Goal: Task Accomplishment & Management: Manage account settings

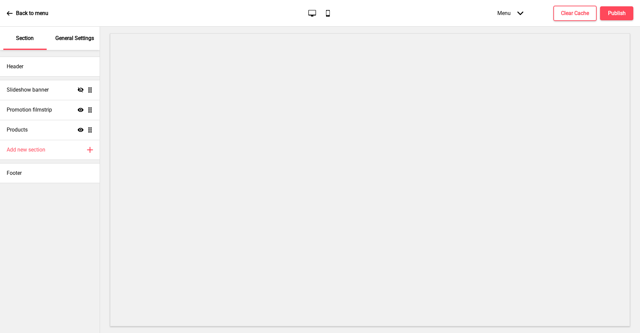
click at [83, 39] on p "General Settings" at bounding box center [74, 38] width 39 height 7
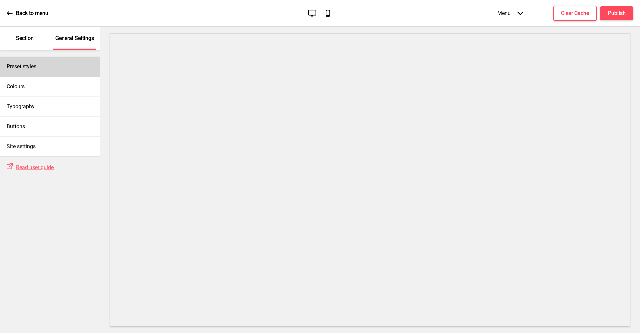
click at [51, 67] on div "Preset styles" at bounding box center [50, 67] width 100 height 20
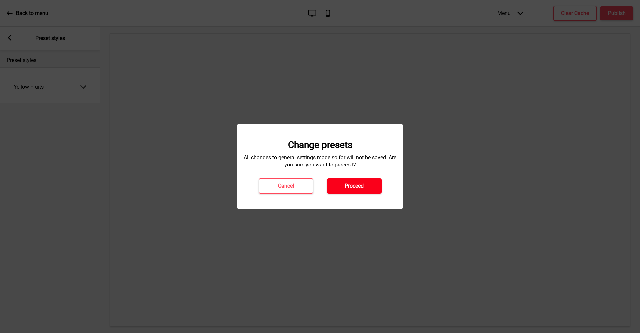
click at [351, 187] on h4 "Proceed" at bounding box center [354, 186] width 19 height 7
click at [350, 184] on h4 "Proceed" at bounding box center [354, 186] width 19 height 7
click at [344, 191] on button "Proceed" at bounding box center [354, 186] width 55 height 15
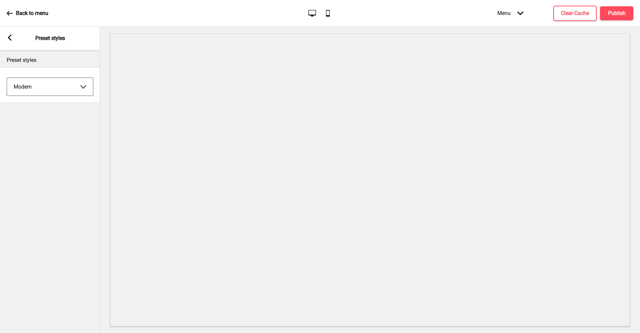
select select "oddle"
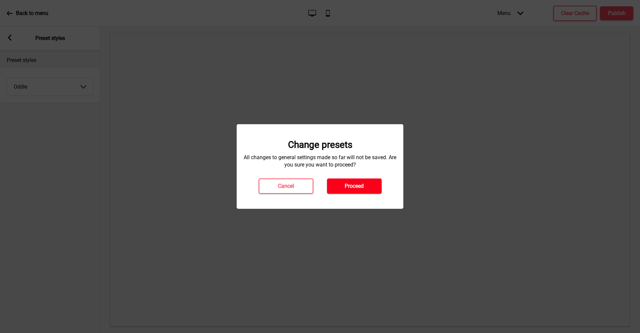
click at [345, 183] on h4 "Proceed" at bounding box center [354, 186] width 19 height 7
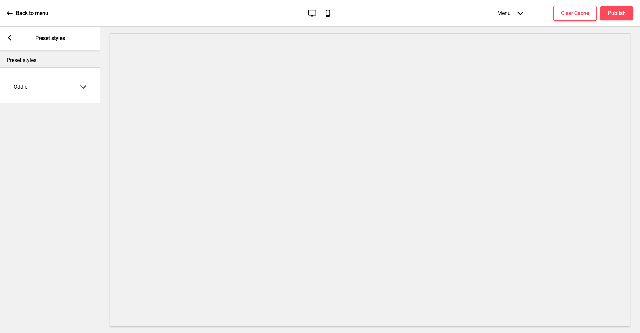
click at [11, 39] on rect at bounding box center [10, 38] width 6 height 6
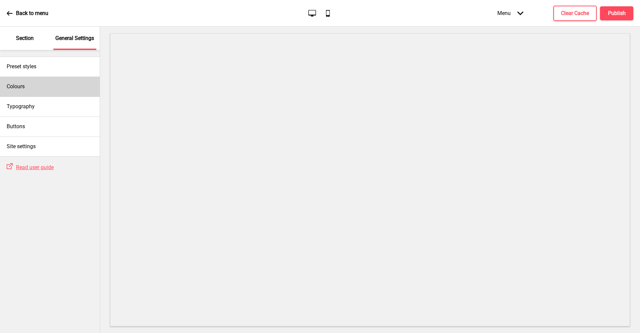
click at [42, 84] on div "Colours" at bounding box center [50, 87] width 100 height 20
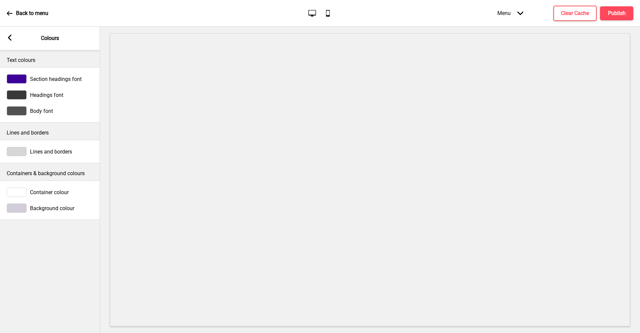
click at [52, 79] on span "Section headings font" at bounding box center [56, 79] width 52 height 6
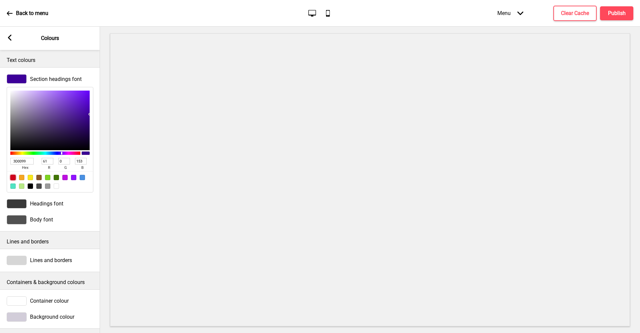
click at [14, 177] on div at bounding box center [12, 177] width 5 height 5
type input "D0021B"
type input "208"
type input "2"
type input "27"
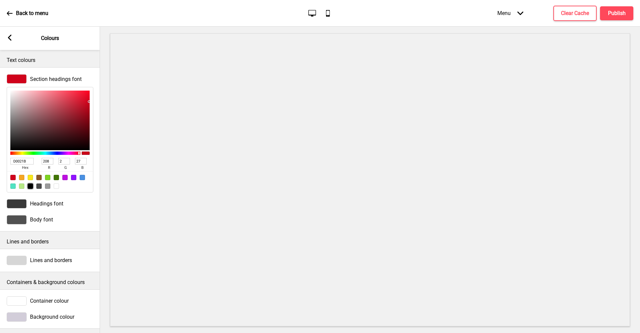
click at [29, 185] on div at bounding box center [30, 186] width 5 height 5
type input "000000"
type input "0"
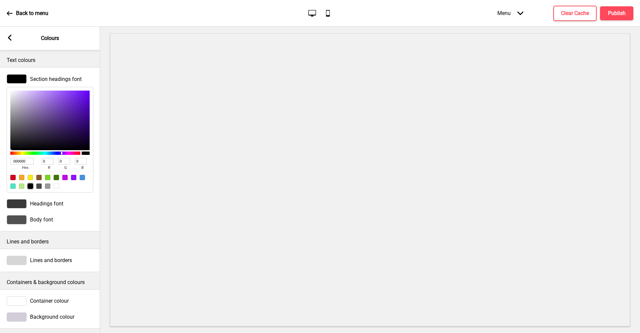
scroll to position [7, 0]
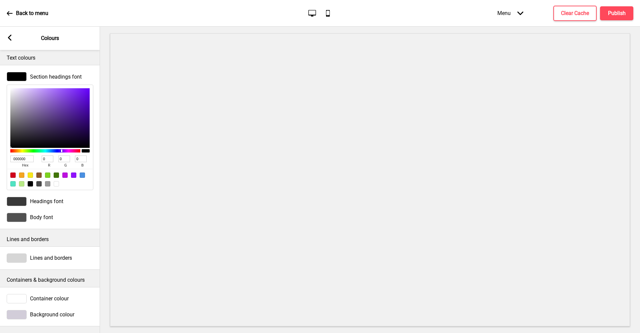
click at [65, 197] on div "Headings font" at bounding box center [50, 201] width 87 height 9
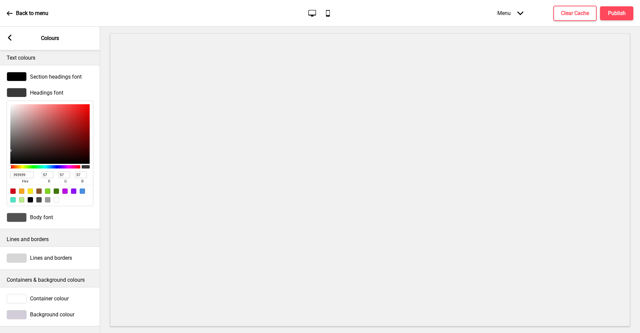
click at [29, 197] on div at bounding box center [30, 199] width 5 height 5
type input "000000"
type input "0"
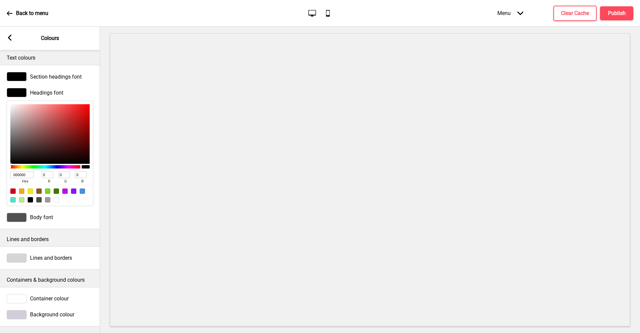
click at [58, 197] on div at bounding box center [56, 199] width 5 height 5
type input "FFFFFF"
type input "255"
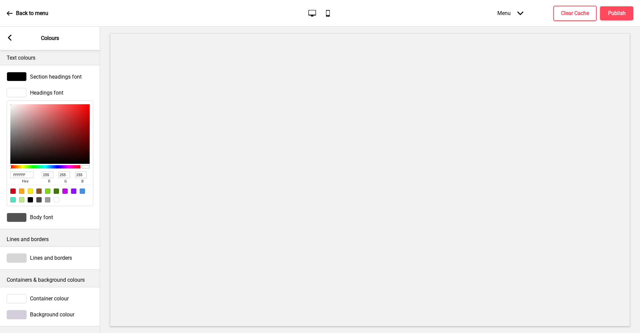
click at [31, 197] on div at bounding box center [30, 199] width 5 height 5
type input "000000"
type input "0"
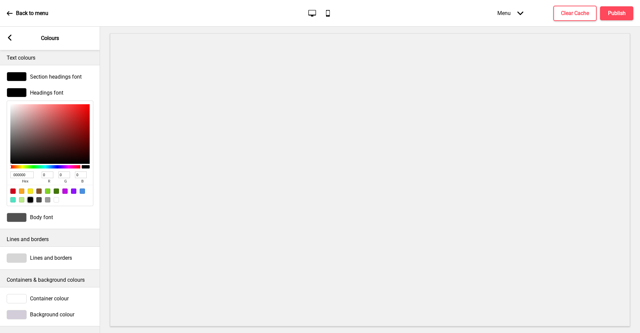
click at [60, 214] on div "Body font" at bounding box center [50, 217] width 87 height 9
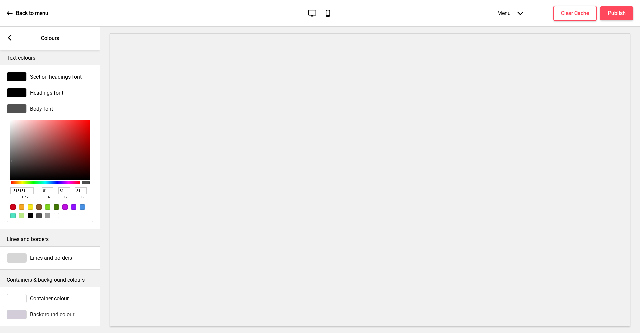
click at [80, 218] on div "Body font 515151 hex 81 r 81 g 81 b 100 a" at bounding box center [50, 163] width 100 height 125
click at [59, 255] on span "Lines and borders" at bounding box center [51, 258] width 42 height 6
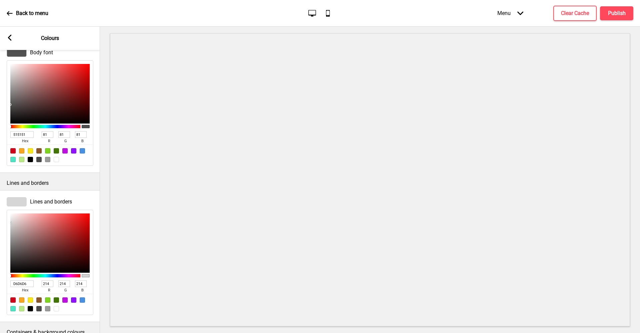
scroll to position [100, 0]
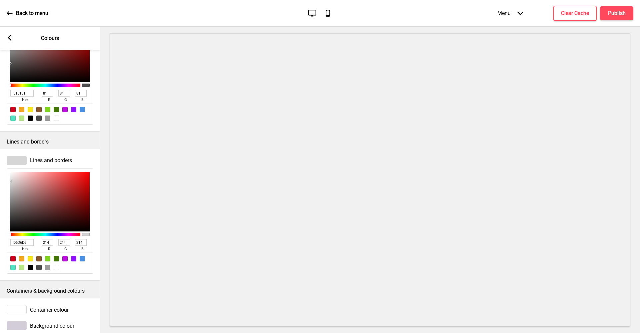
click at [56, 268] on div at bounding box center [56, 267] width 5 height 5
type input "FFFFFF"
type input "255"
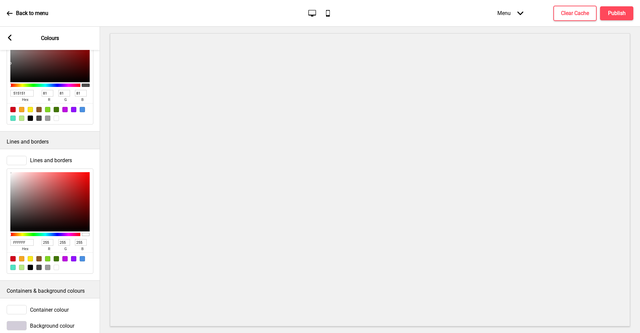
click at [48, 268] on div at bounding box center [47, 267] width 5 height 5
type input "9B9B9B"
type input "155"
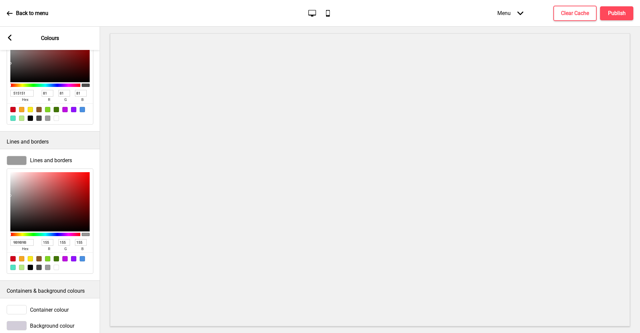
click at [56, 265] on div at bounding box center [56, 267] width 5 height 5
type input "FFFFFF"
type input "255"
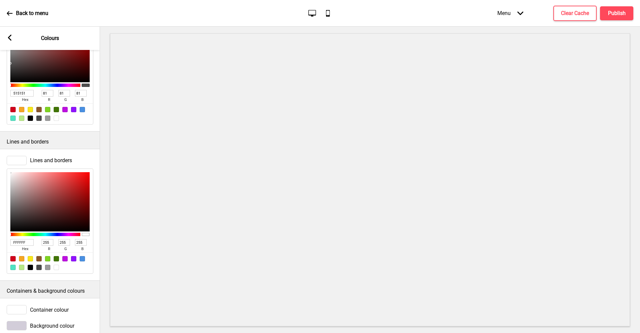
scroll to position [115, 0]
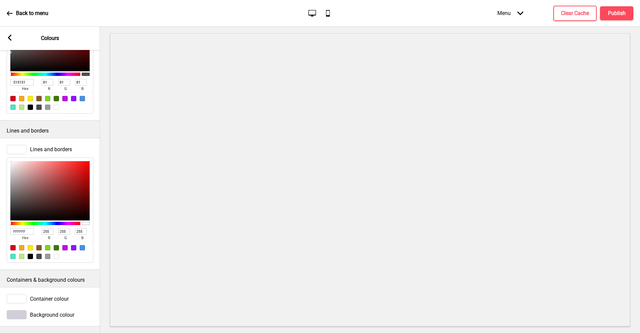
click at [61, 317] on div "Background colour" at bounding box center [50, 315] width 100 height 16
click at [64, 312] on span "Background colour" at bounding box center [52, 315] width 44 height 6
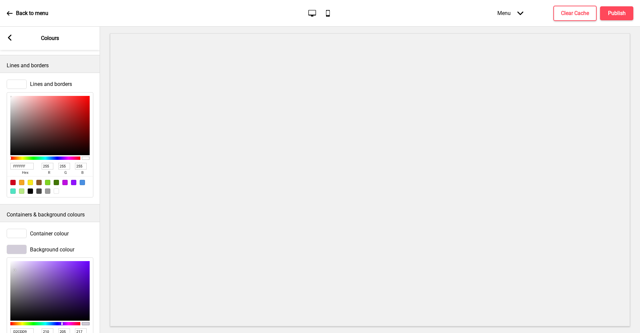
scroll to position [224, 0]
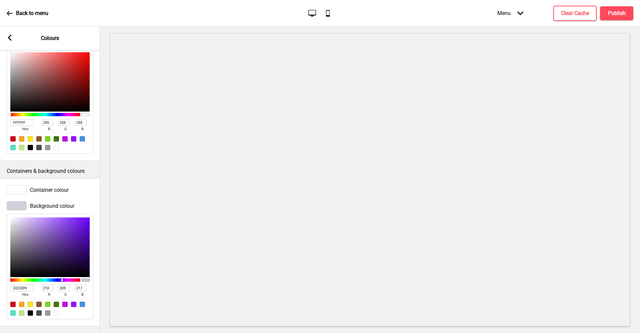
click at [14, 302] on div at bounding box center [12, 304] width 5 height 5
type input "D0021B"
type input "208"
type input "2"
type input "27"
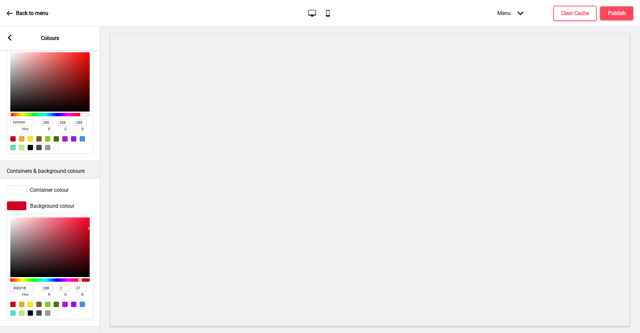
click at [79, 277] on div at bounding box center [49, 280] width 79 height 6
type input "D0021A"
type input "26"
type input "D0021F"
type input "31"
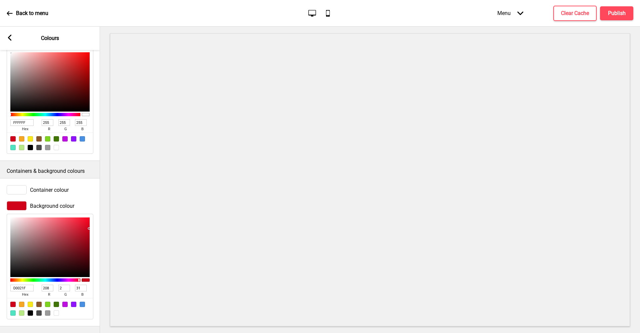
type input "D00225"
type input "37"
type input "D0022B"
type input "43"
type input "D00231"
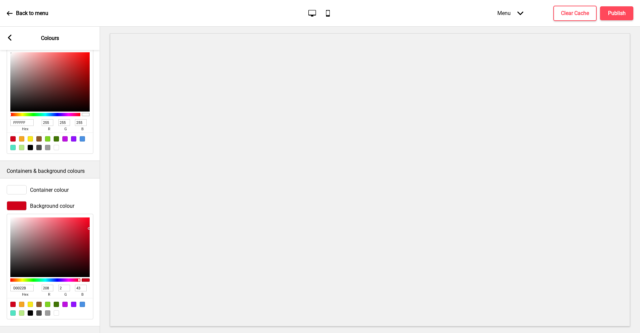
type input "49"
type input "D00237"
type input "55"
type input "D0023D"
type input "61"
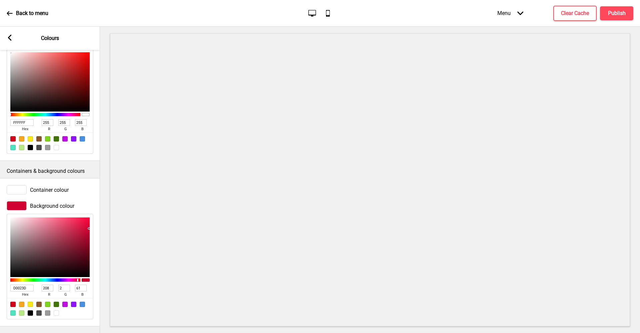
type input "D00243"
type input "67"
type input "D0023D"
type input "61"
type input "D00237"
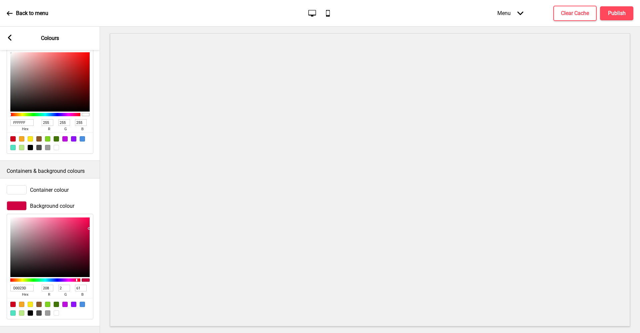
type input "55"
type input "D00231"
type input "49"
type input "D0022B"
type input "43"
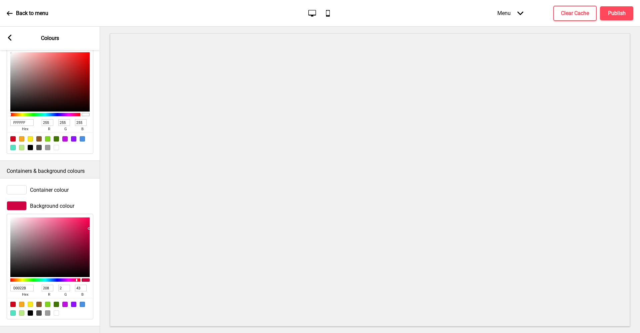
type input "D00225"
type input "37"
type input "D0021F"
type input "31"
type input "D0021A"
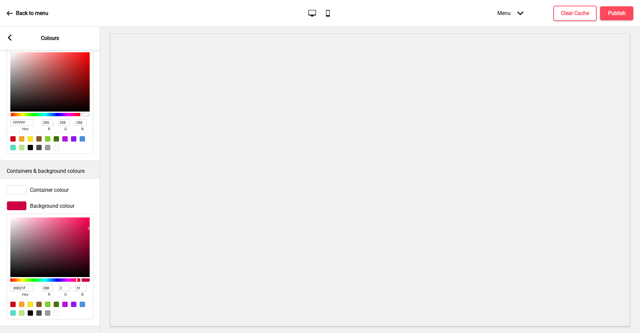
type input "26"
type input "D00214"
type input "20"
type input "D0020E"
type input "14"
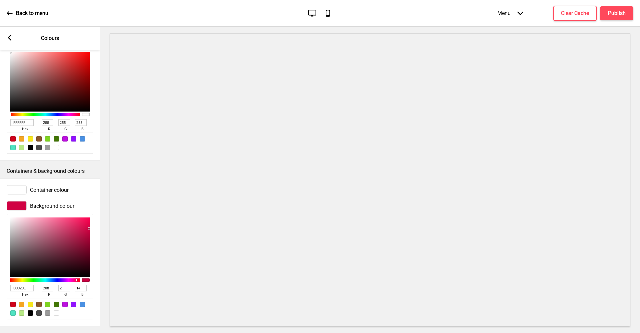
type input "D00208"
type input "8"
type input "D00202"
type input "2"
type input "D00205"
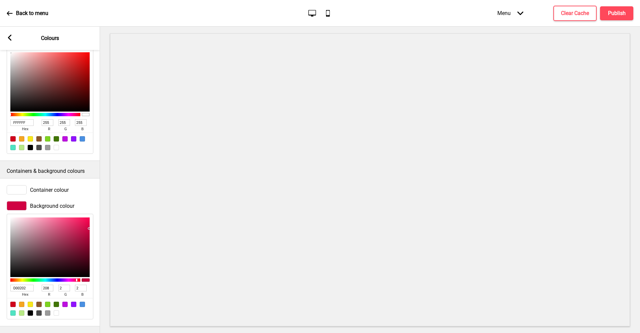
type input "5"
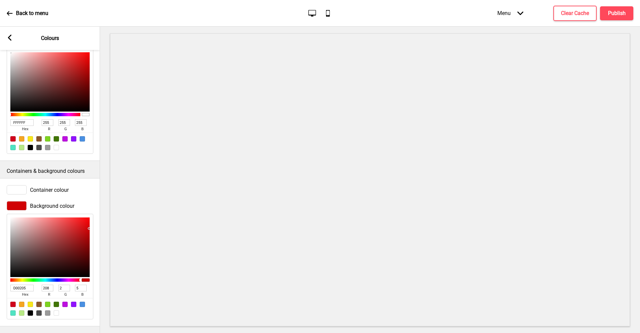
type input "D00202"
type input "2"
type input "D00208"
type input "8"
type input "D0020E"
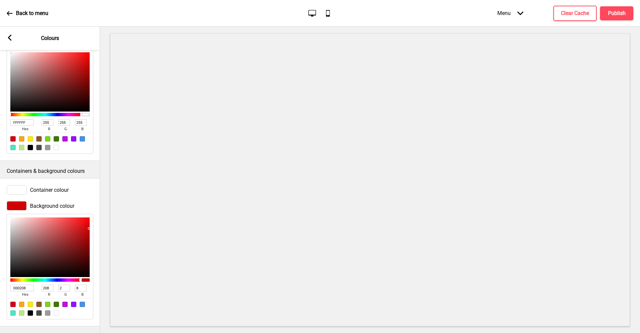
type input "14"
type input "D00214"
type input "20"
type input "D0021A"
type input "26"
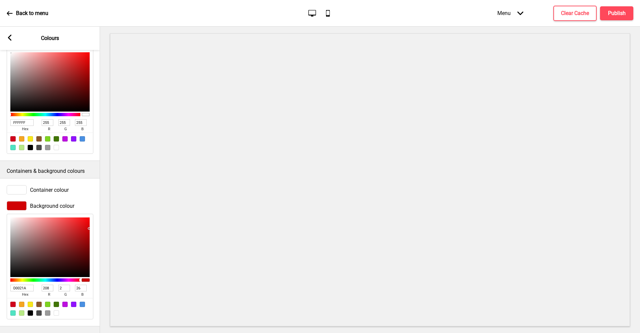
type input "D0021F"
type input "31"
click at [79, 279] on div at bounding box center [79, 280] width 1 height 3
type input "D10522"
type input "209"
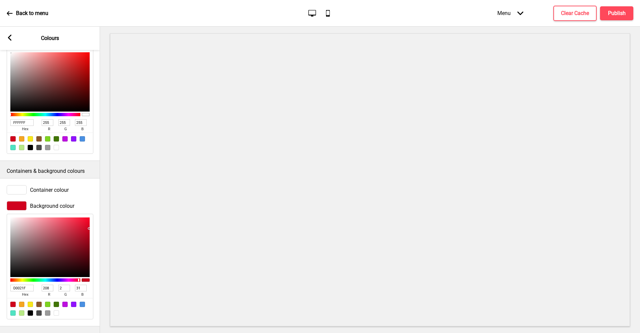
type input "5"
type input "34"
type input "CE0824"
type input "206"
type input "8"
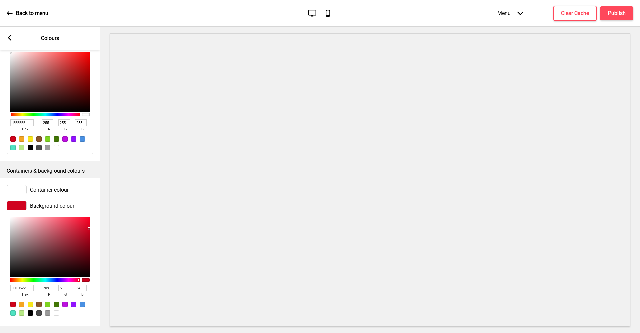
type input "36"
type input "CA0D28"
type input "202"
type input "13"
type input "40"
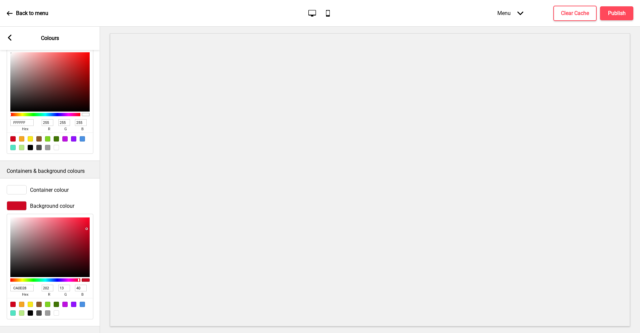
type input "C90E29"
type input "201"
type input "14"
type input "41"
type input "C6102A"
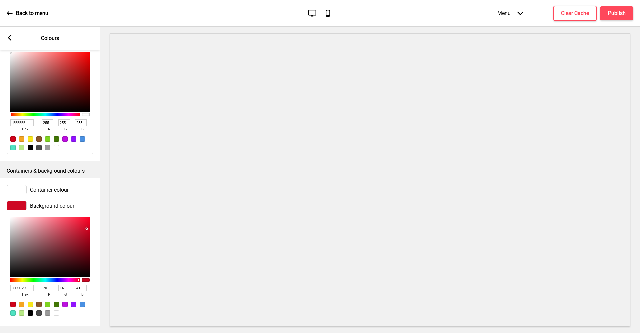
type input "198"
type input "16"
type input "42"
type input "C4112B"
type input "196"
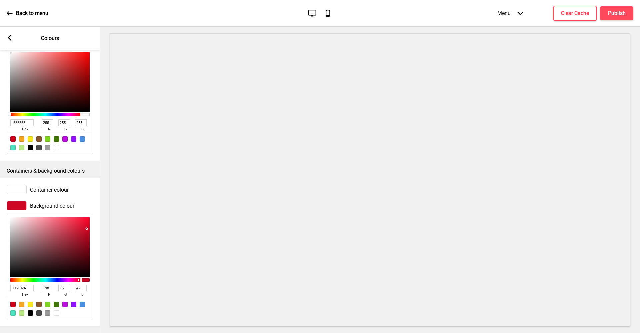
type input "17"
type input "43"
type input "C2152E"
type input "194"
type input "21"
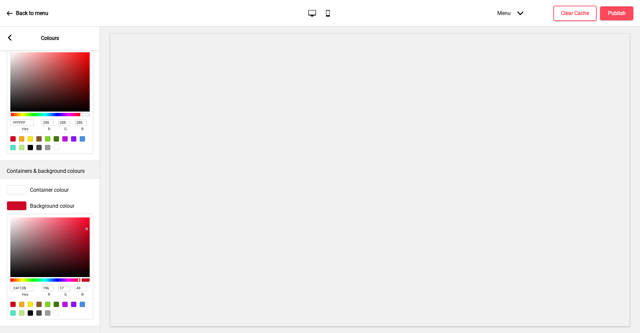
type input "46"
type input "BF1A31"
type input "191"
type input "26"
type input "49"
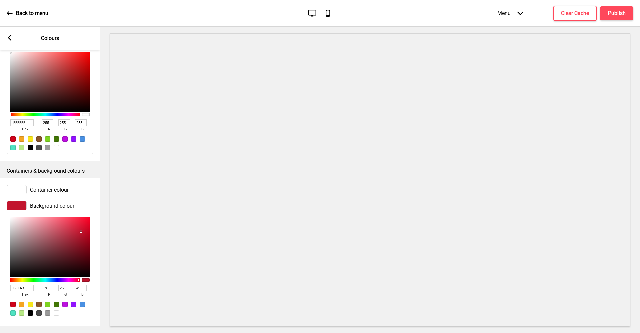
type input "BF1D33"
type input "29"
type input "51"
type input "BD1F35"
type input "189"
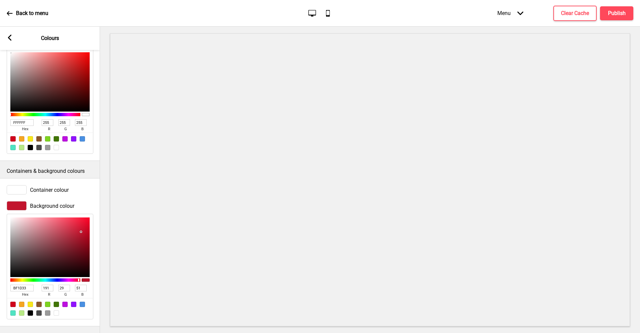
type input "31"
type input "53"
type input "BD2036"
type input "32"
type input "54"
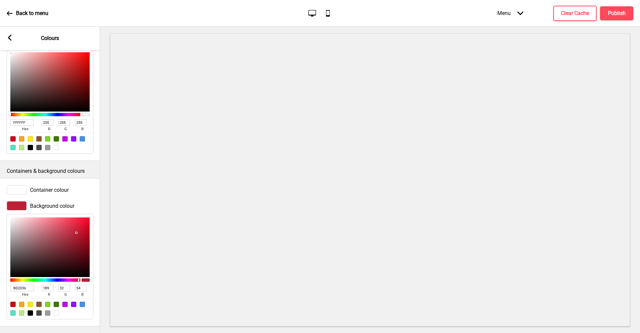
type input "BC2238"
type input "188"
type input "34"
type input "56"
type input "B9253A"
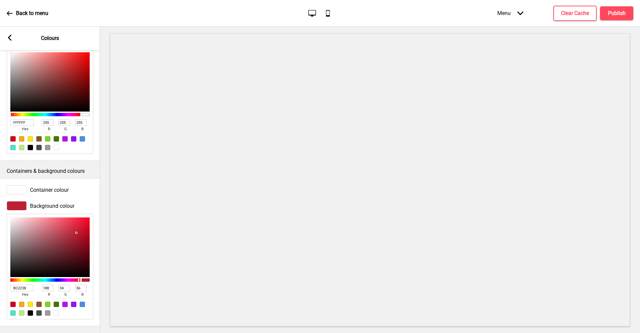
type input "185"
type input "37"
type input "58"
type input "B62A3E"
type input "182"
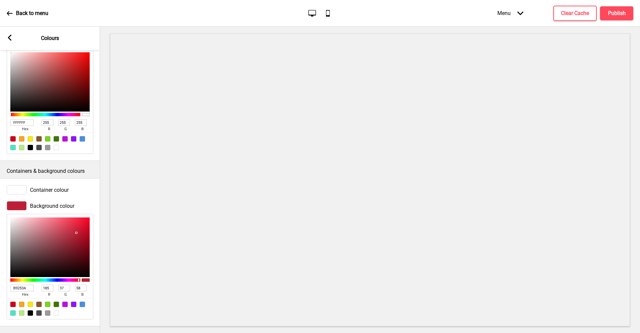
type input "42"
type input "62"
type input "B32D40"
type input "179"
type input "45"
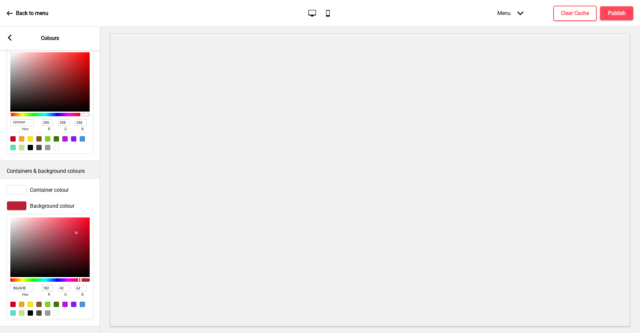
type input "64"
type input "B03647"
type input "176"
type input "54"
type input "71"
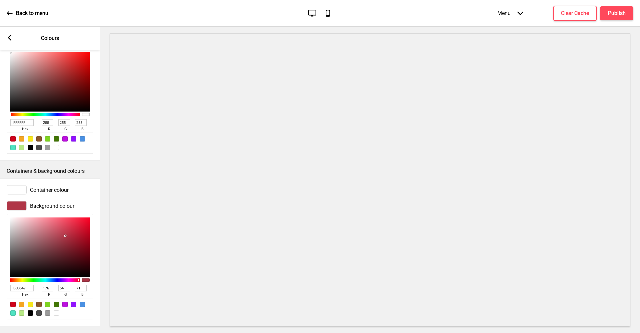
type input "AC3B4A"
type input "172"
type input "59"
type input "74"
type input "AC3E4D"
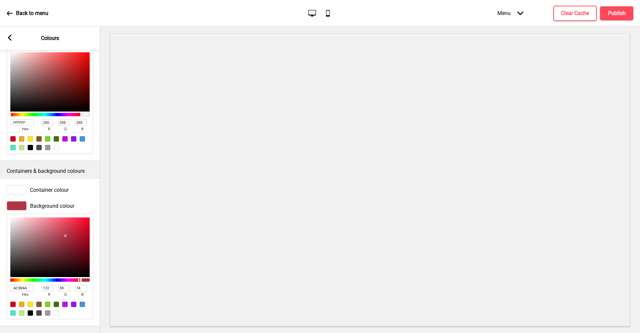
type input "62"
type input "77"
type input "AE4250"
type input "174"
type input "66"
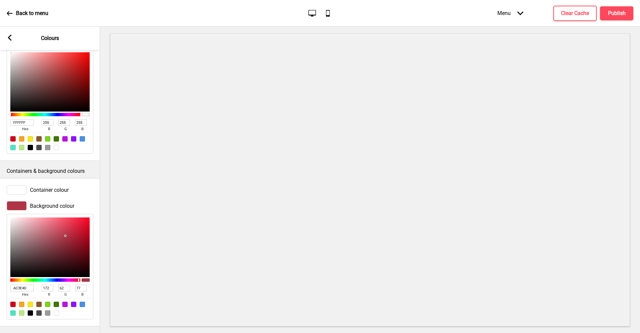
type input "80"
type input "B34654"
type input "179"
type input "70"
type input "84"
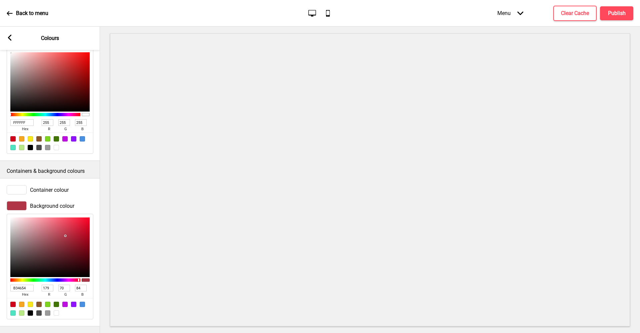
type input "D35666"
type input "211"
type input "86"
type input "102"
type input "FF7385"
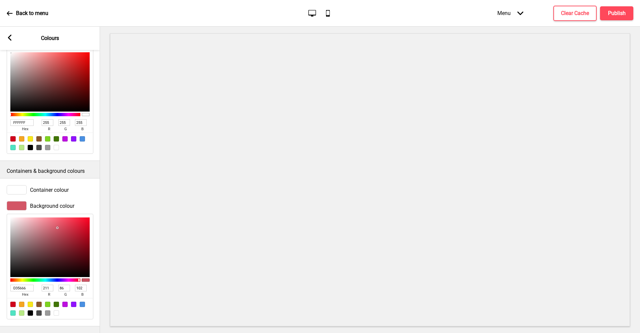
type input "255"
type input "115"
type input "133"
type input "FF7587"
type input "117"
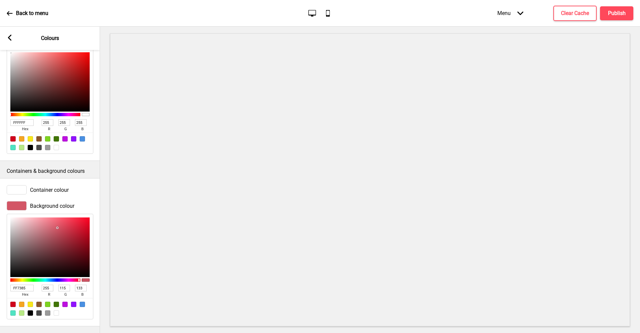
type input "135"
type input "FF7284"
type input "114"
type input "132"
type input "FF7183"
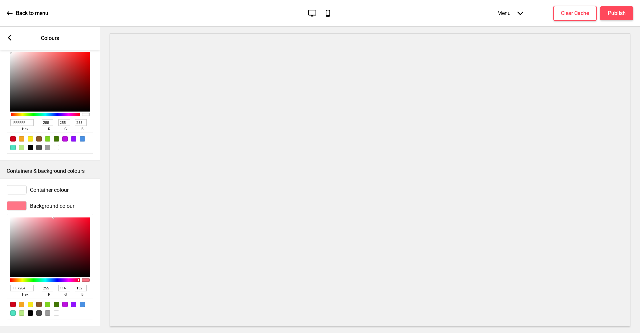
type input "113"
type input "131"
type input "FF6F82"
type input "111"
type input "130"
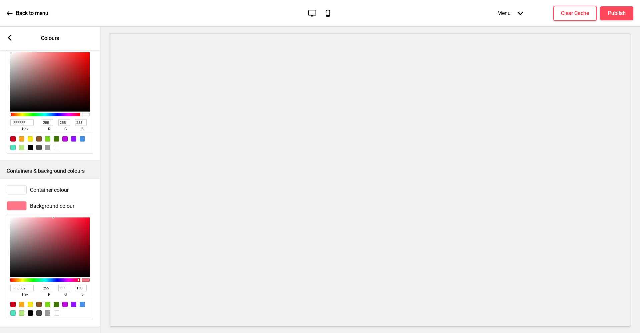
type input "FF6E81"
type input "110"
type input "129"
type input "FF6C7F"
type input "108"
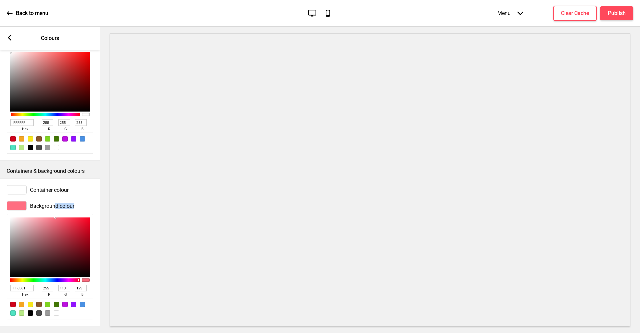
type input "127"
type input "FF6A7D"
type input "106"
type input "125"
type input "FF6477"
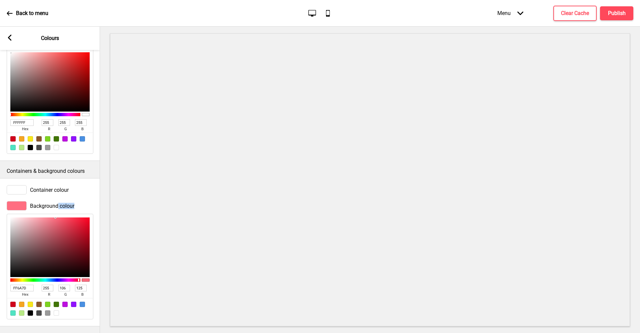
type input "100"
type input "119"
type input "FF5B6F"
type input "91"
drag, startPoint x: 88, startPoint y: 224, endPoint x: 78, endPoint y: 231, distance: 12.3
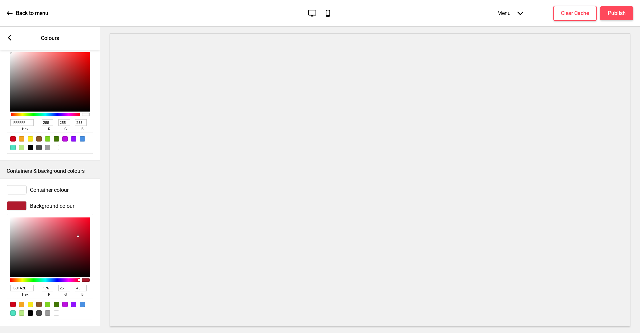
click at [78, 231] on div at bounding box center [49, 248] width 79 height 60
click at [8, 38] on rect at bounding box center [10, 38] width 6 height 6
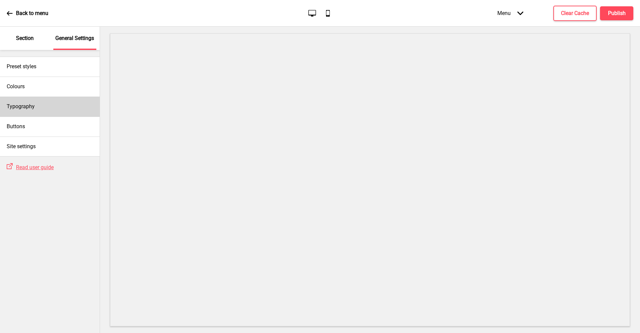
click at [40, 106] on div "Typography" at bounding box center [50, 107] width 100 height 20
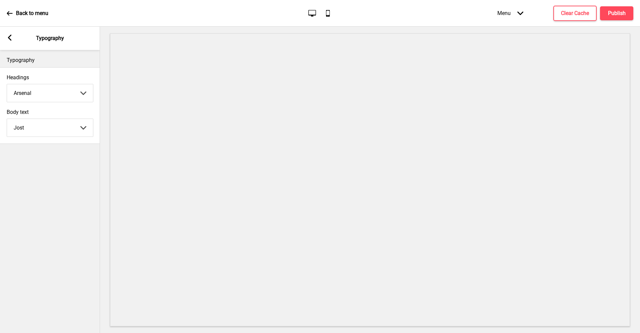
click at [8, 46] on div "Arrow left Typography" at bounding box center [50, 38] width 100 height 23
click at [9, 39] on rect at bounding box center [10, 38] width 6 height 6
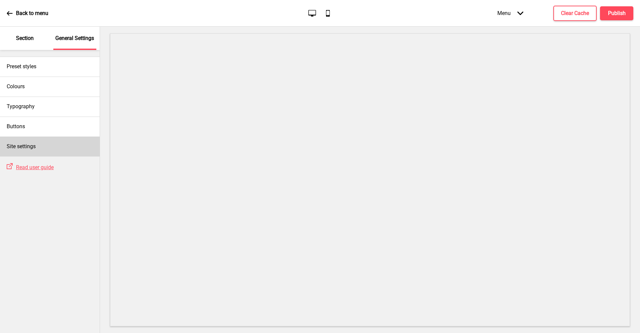
click at [51, 151] on div "Site settings" at bounding box center [50, 147] width 100 height 20
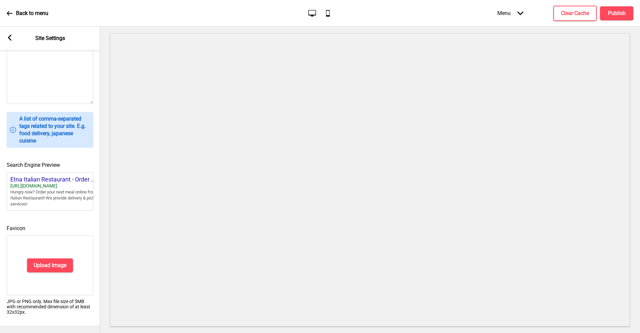
scroll to position [0, 0]
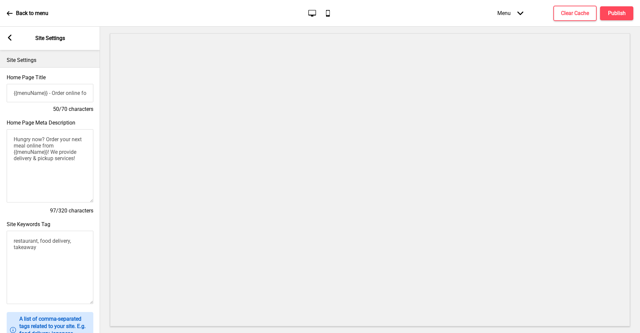
click at [11, 40] on icon at bounding box center [10, 38] width 4 height 6
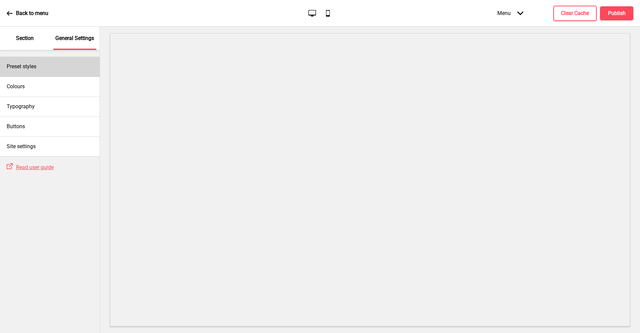
click at [56, 69] on div "Preset styles" at bounding box center [50, 67] width 100 height 20
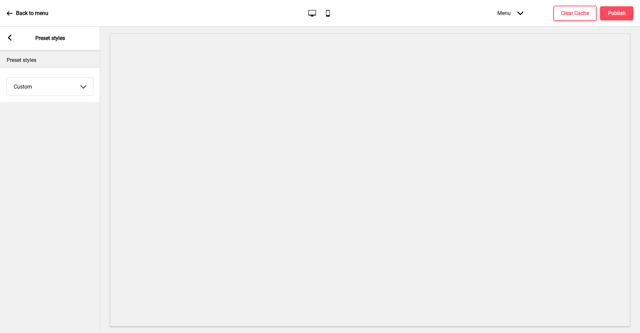
click at [6, 39] on div "Arrow left Preset styles" at bounding box center [50, 38] width 100 height 23
click at [9, 39] on rect at bounding box center [10, 38] width 6 height 6
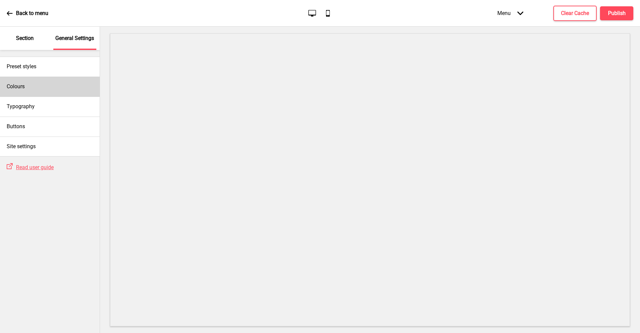
click at [32, 87] on div "Colours" at bounding box center [50, 87] width 100 height 20
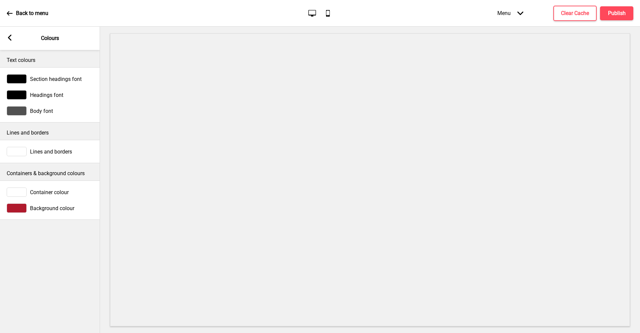
click at [77, 194] on div "Container colour" at bounding box center [50, 192] width 87 height 9
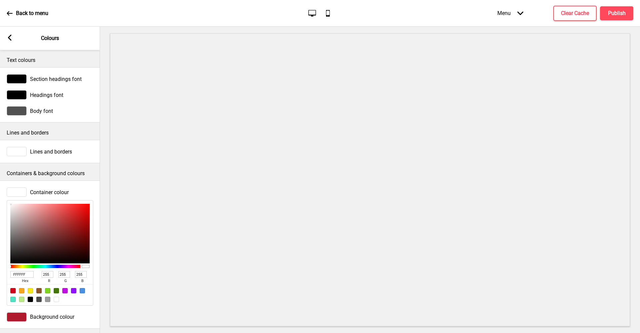
click at [54, 297] on div at bounding box center [56, 299] width 5 height 5
click at [12, 37] on rect at bounding box center [10, 38] width 6 height 6
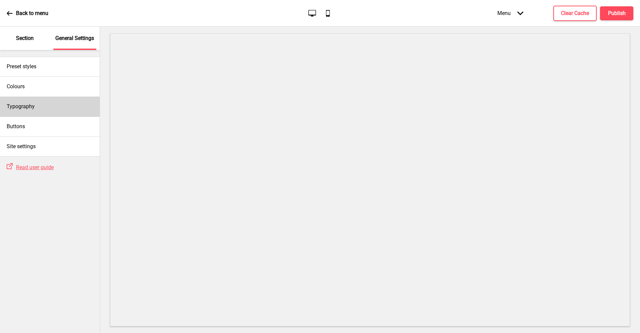
click at [22, 107] on h4 "Typography" at bounding box center [21, 106] width 28 height 7
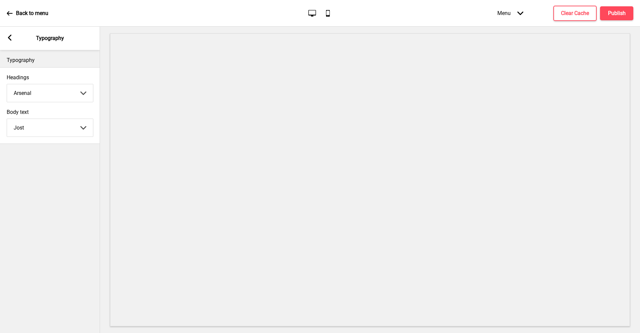
click at [11, 39] on g at bounding box center [10, 38] width 6 height 6
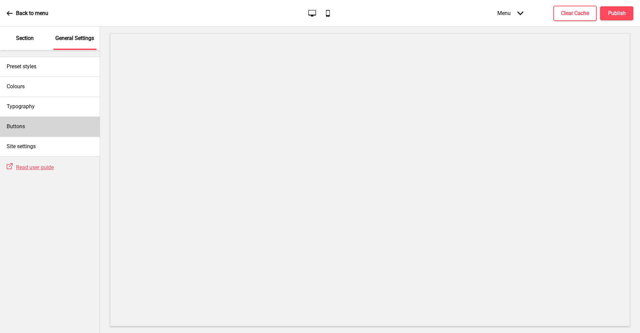
click at [30, 121] on div "Buttons" at bounding box center [50, 127] width 100 height 20
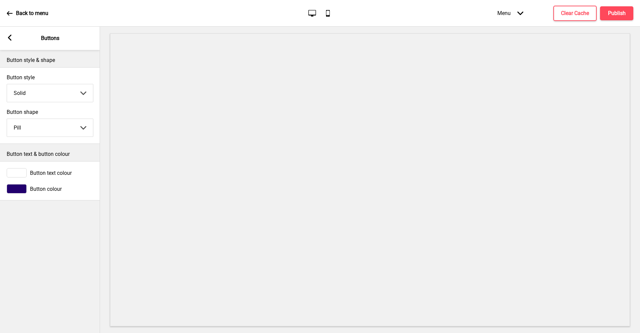
click at [43, 189] on span "Button colour" at bounding box center [46, 189] width 32 height 6
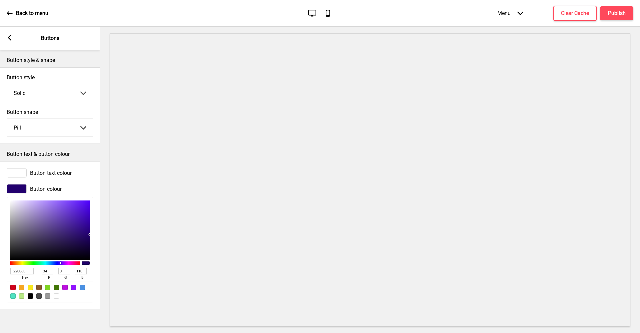
click at [13, 289] on div at bounding box center [12, 287] width 5 height 5
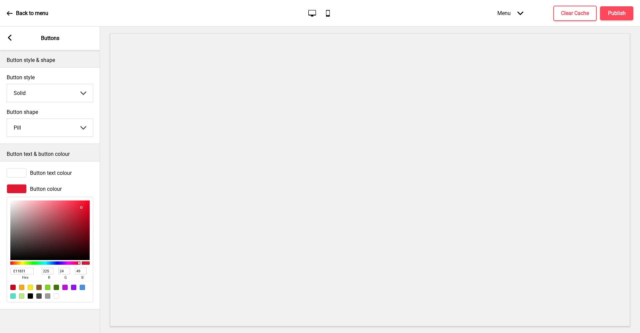
drag, startPoint x: 89, startPoint y: 211, endPoint x: 81, endPoint y: 208, distance: 8.2
click at [81, 208] on div at bounding box center [49, 231] width 79 height 60
drag, startPoint x: 81, startPoint y: 208, endPoint x: 84, endPoint y: 228, distance: 20.5
click at [84, 228] on div at bounding box center [83, 227] width 1 height 1
drag, startPoint x: 84, startPoint y: 227, endPoint x: 87, endPoint y: 255, distance: 27.9
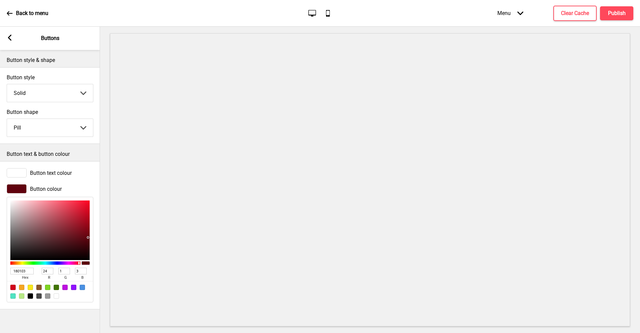
click at [87, 255] on div at bounding box center [49, 231] width 79 height 60
drag, startPoint x: 88, startPoint y: 248, endPoint x: 84, endPoint y: 215, distance: 33.3
click at [84, 215] on div at bounding box center [49, 231] width 79 height 60
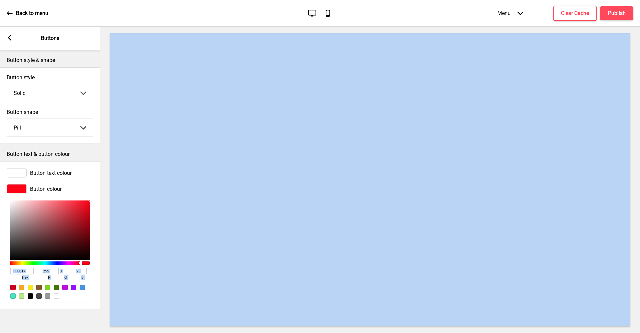
scroll to position [0, 0]
drag, startPoint x: 89, startPoint y: 210, endPoint x: 102, endPoint y: 196, distance: 19.8
click at [102, 196] on div "Section General Settings Preset styles Colours Typography Buttons Site settings…" at bounding box center [320, 180] width 640 height 307
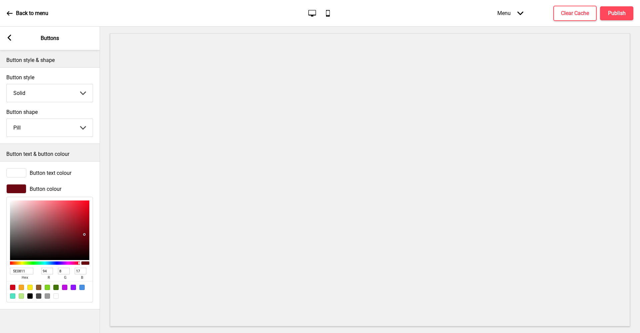
drag, startPoint x: 89, startPoint y: 202, endPoint x: 83, endPoint y: 238, distance: 37.2
click at [83, 238] on div at bounding box center [49, 231] width 79 height 60
drag, startPoint x: 83, startPoint y: 239, endPoint x: 80, endPoint y: 217, distance: 21.9
click at [80, 217] on div at bounding box center [80, 217] width 1 height 1
drag, startPoint x: 79, startPoint y: 219, endPoint x: 14, endPoint y: 255, distance: 75.1
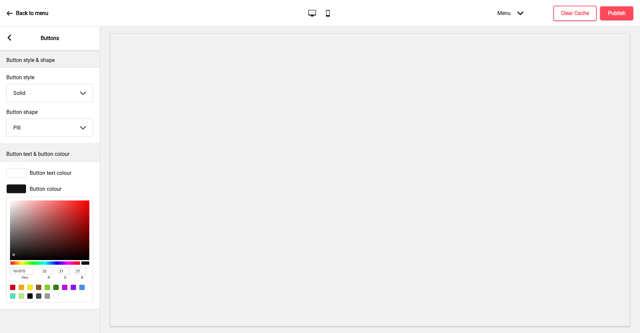
click at [14, 255] on div at bounding box center [49, 231] width 79 height 60
click at [52, 170] on span "Button text colour" at bounding box center [51, 173] width 42 height 6
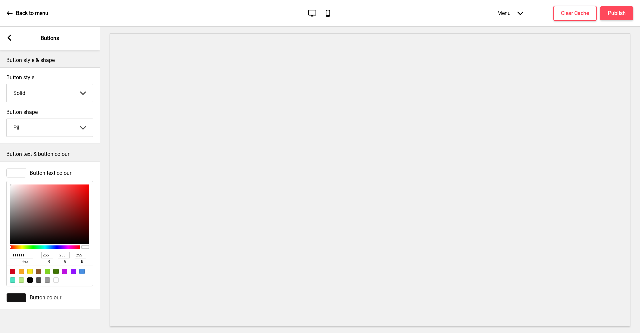
click at [56, 170] on span "Button text colour" at bounding box center [51, 173] width 42 height 6
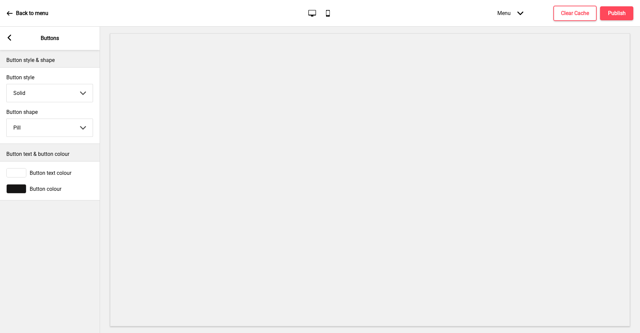
click at [10, 41] on div "Arrow left" at bounding box center [9, 38] width 6 height 7
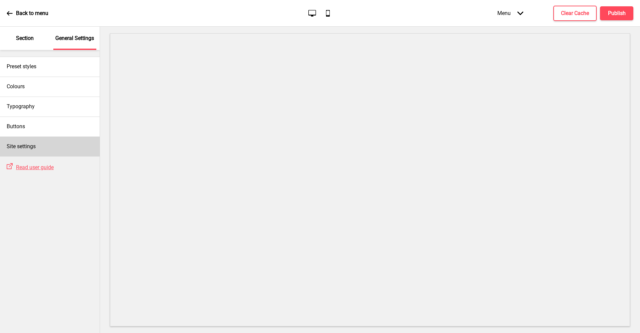
click at [41, 141] on div "Site settings" at bounding box center [50, 147] width 100 height 20
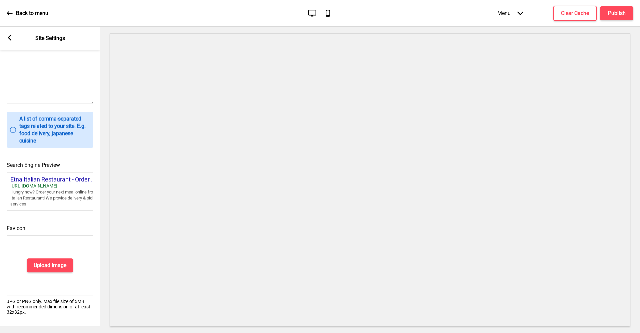
scroll to position [209, 0]
click at [7, 38] on rect at bounding box center [10, 38] width 6 height 6
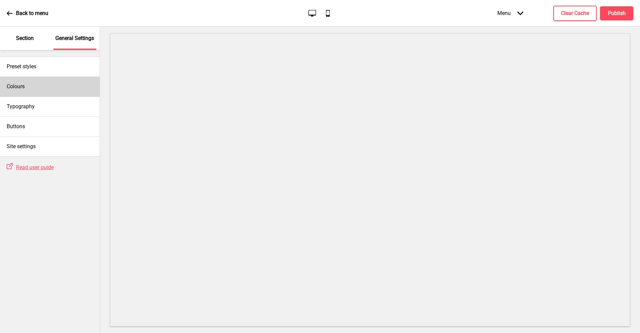
click at [44, 92] on div "Colours" at bounding box center [50, 87] width 100 height 20
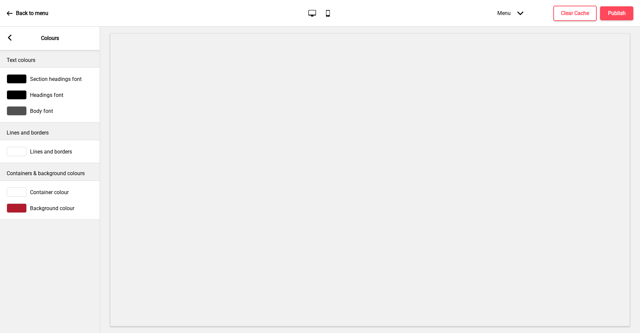
click at [63, 78] on span "Section headings font" at bounding box center [56, 79] width 52 height 6
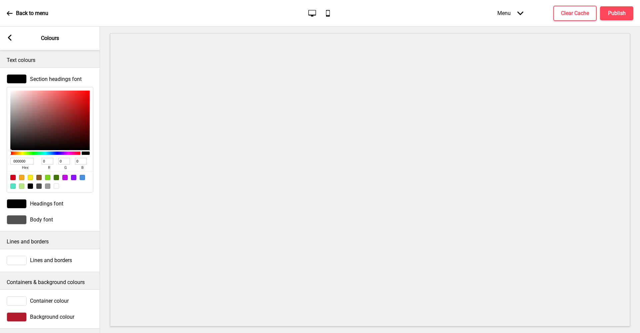
click at [58, 187] on div at bounding box center [56, 186] width 5 height 5
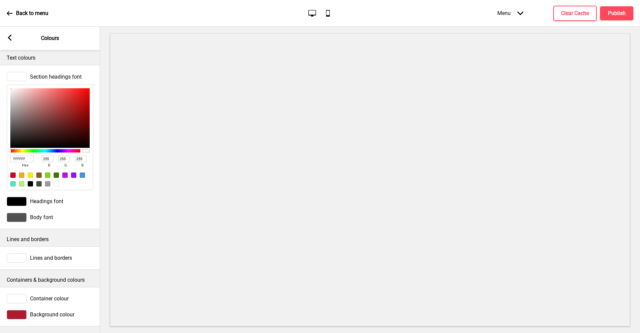
click at [54, 255] on span "Lines and borders" at bounding box center [51, 258] width 42 height 6
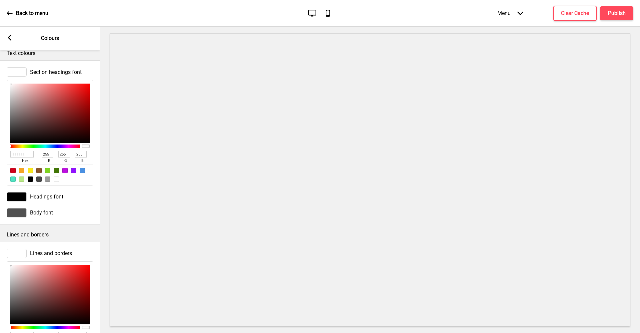
scroll to position [115, 0]
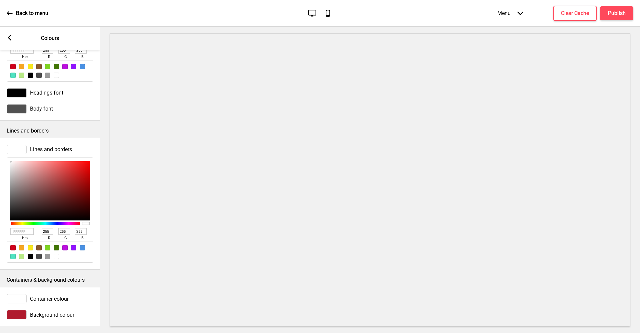
click at [56, 254] on div at bounding box center [56, 256] width 5 height 5
click at [30, 254] on div at bounding box center [30, 256] width 5 height 5
click at [55, 254] on div at bounding box center [56, 256] width 5 height 5
click at [11, 40] on icon at bounding box center [10, 38] width 4 height 6
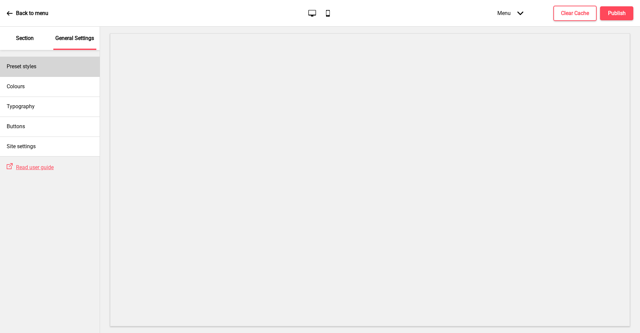
click at [60, 71] on div "Preset styles" at bounding box center [50, 67] width 100 height 20
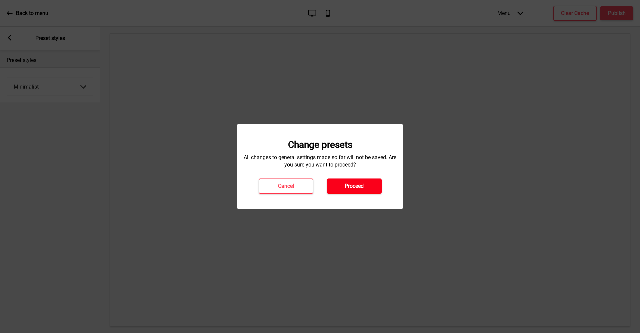
click at [362, 182] on button "Proceed" at bounding box center [354, 186] width 55 height 15
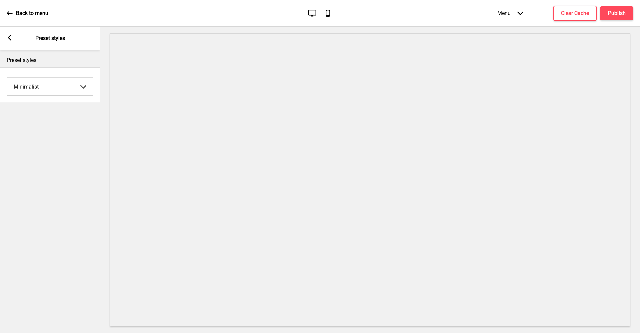
click at [9, 39] on icon at bounding box center [10, 38] width 4 height 6
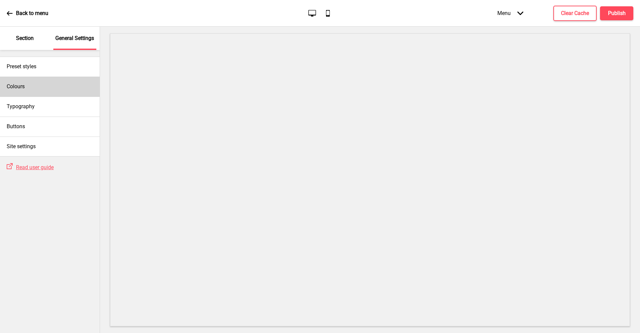
click at [33, 91] on div "Colours" at bounding box center [50, 87] width 100 height 20
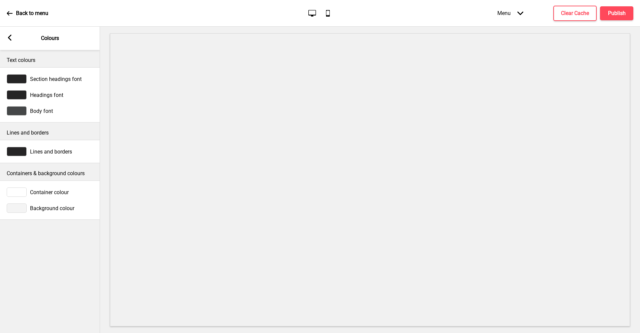
click at [66, 204] on div "Background colour" at bounding box center [50, 208] width 87 height 9
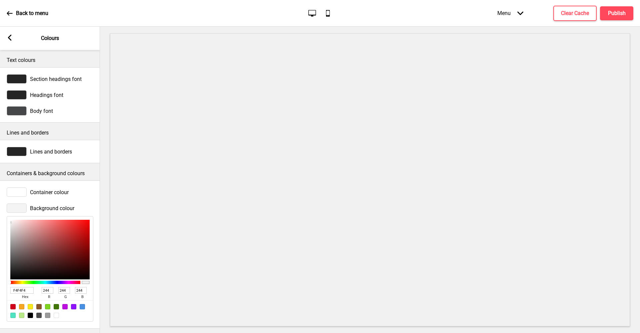
click at [12, 306] on div at bounding box center [12, 306] width 5 height 5
click at [13, 36] on rect at bounding box center [10, 38] width 6 height 6
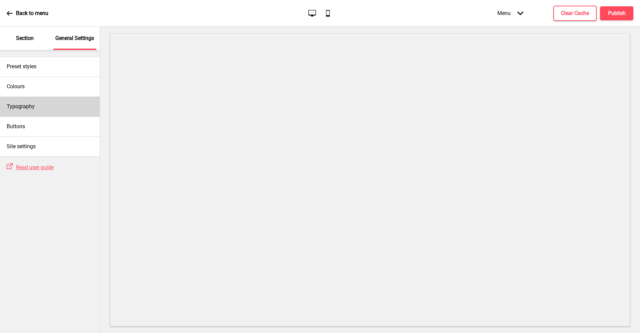
click at [27, 111] on div "Typography" at bounding box center [50, 107] width 100 height 20
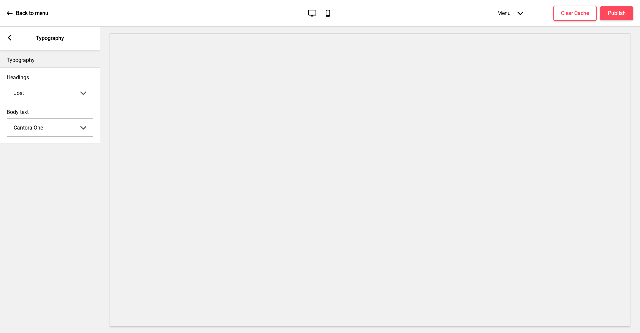
click at [10, 37] on icon at bounding box center [10, 38] width 4 height 6
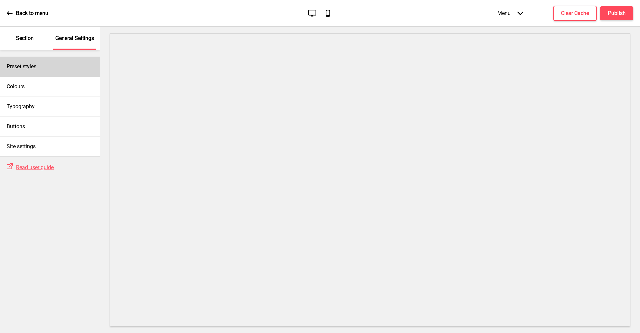
click at [37, 63] on div "Preset styles" at bounding box center [50, 67] width 100 height 20
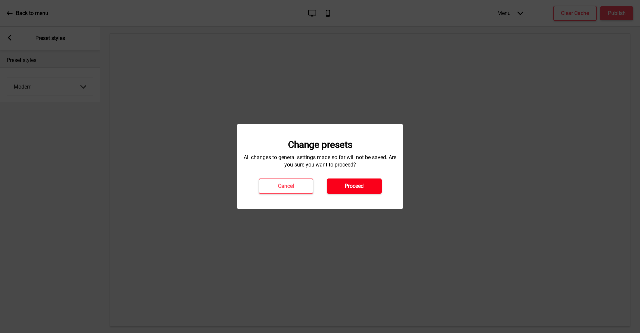
drag, startPoint x: 356, startPoint y: 182, endPoint x: 347, endPoint y: 181, distance: 9.2
click at [355, 182] on button "Proceed" at bounding box center [354, 186] width 55 height 15
click at [358, 186] on h4 "Proceed" at bounding box center [354, 186] width 19 height 7
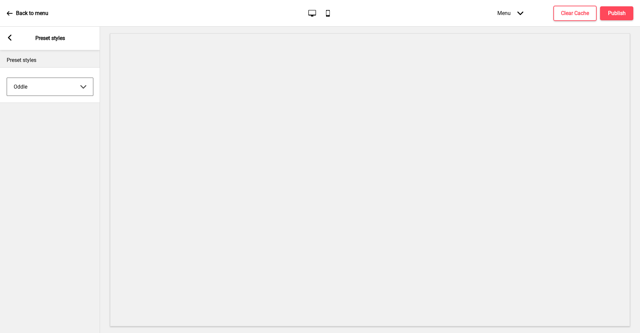
click at [12, 38] on rect at bounding box center [10, 38] width 6 height 6
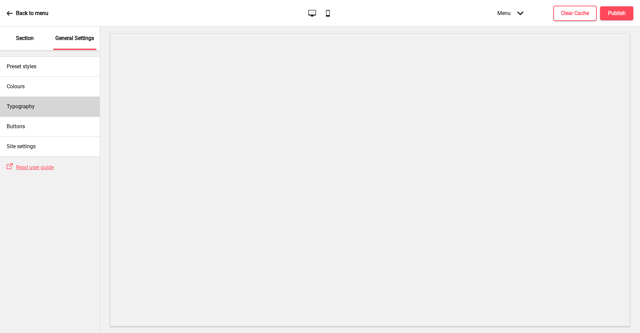
click at [33, 105] on h4 "Typography" at bounding box center [21, 106] width 28 height 7
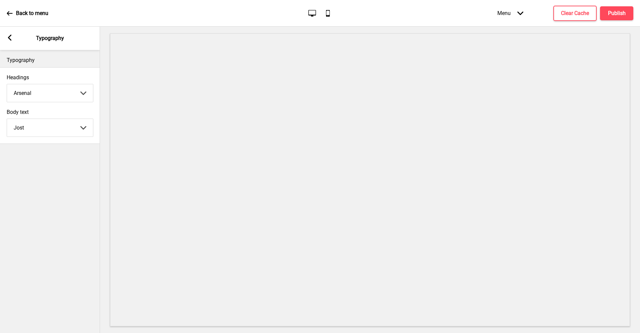
click at [14, 36] on div "Arrow left Typography" at bounding box center [50, 38] width 100 height 23
click at [8, 38] on icon at bounding box center [10, 38] width 4 height 6
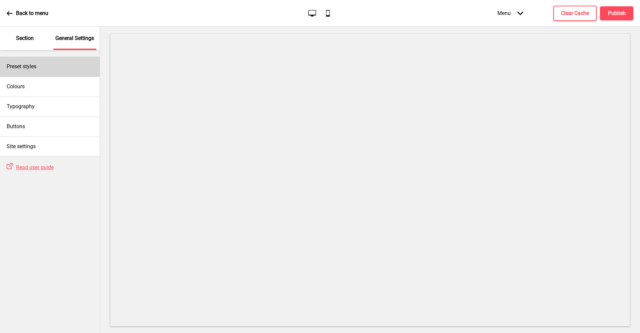
click at [42, 71] on div "Preset styles" at bounding box center [50, 67] width 100 height 20
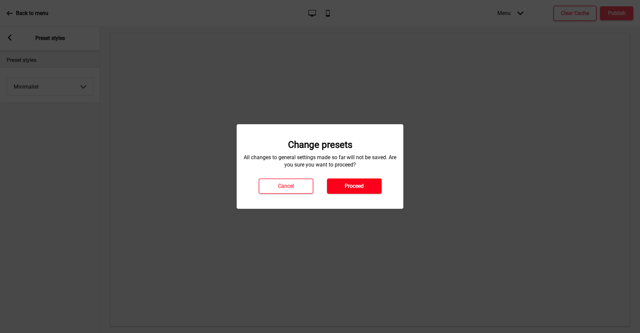
click at [349, 187] on h4 "Proceed" at bounding box center [354, 186] width 19 height 7
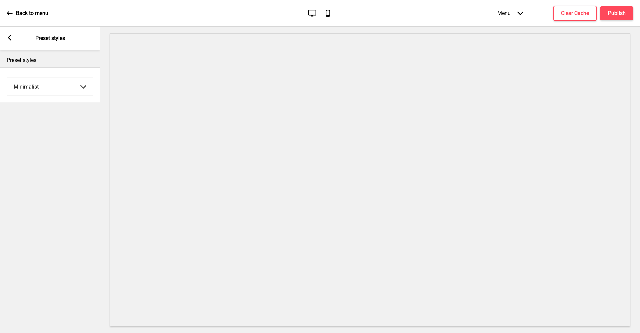
click at [10, 39] on icon at bounding box center [10, 38] width 4 height 6
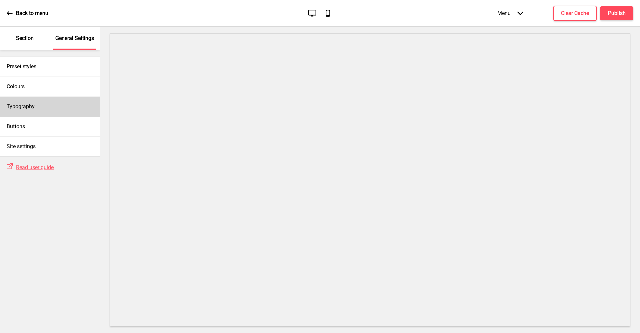
click at [28, 101] on div "Typography" at bounding box center [50, 107] width 100 height 20
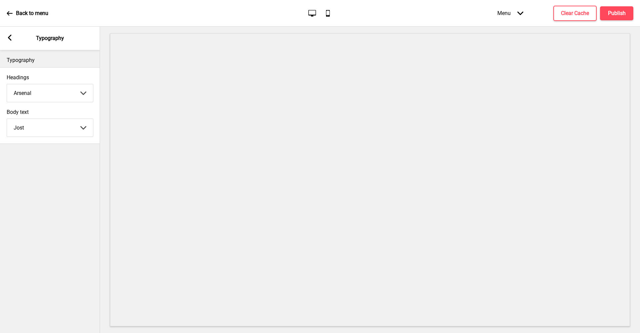
click at [10, 38] on rect at bounding box center [10, 38] width 6 height 6
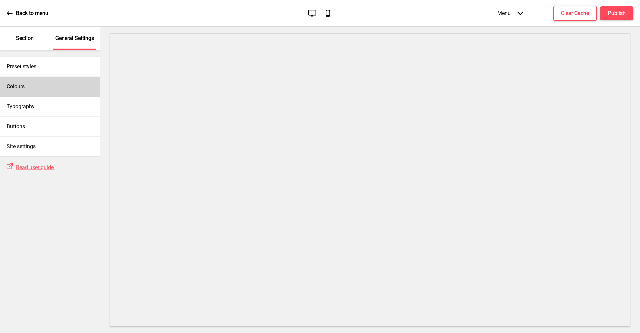
click at [34, 92] on div "Colours" at bounding box center [50, 87] width 100 height 20
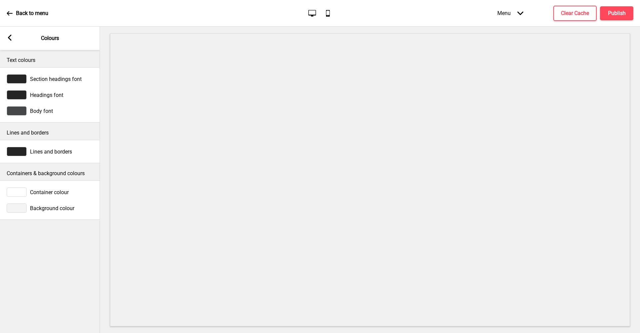
click at [47, 212] on div "Background colour" at bounding box center [50, 208] width 87 height 9
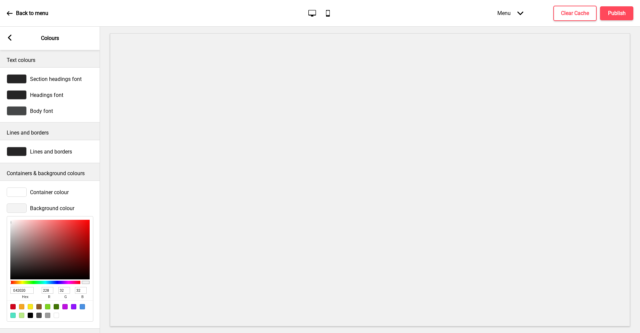
click at [79, 226] on div at bounding box center [49, 250] width 79 height 60
drag, startPoint x: 79, startPoint y: 227, endPoint x: 91, endPoint y: 224, distance: 12.0
click at [92, 224] on div "EF0000 hex 239 r 0 g 0 b 100 a" at bounding box center [50, 269] width 87 height 106
drag, startPoint x: 87, startPoint y: 231, endPoint x: 86, endPoint y: 252, distance: 21.7
click at [86, 252] on div at bounding box center [49, 250] width 79 height 60
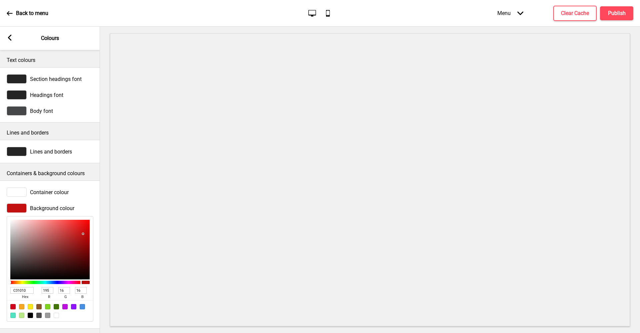
drag, startPoint x: 86, startPoint y: 253, endPoint x: 83, endPoint y: 234, distance: 19.2
click at [83, 234] on div at bounding box center [83, 234] width 1 height 1
click at [84, 230] on div at bounding box center [49, 250] width 79 height 60
click at [86, 227] on div at bounding box center [49, 250] width 79 height 60
click at [12, 37] on rect at bounding box center [10, 38] width 6 height 6
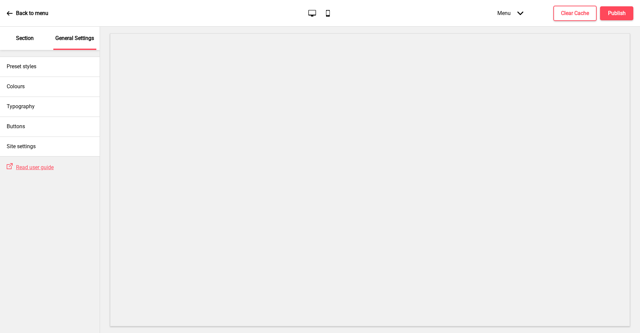
click at [14, 37] on div "Section" at bounding box center [24, 38] width 43 height 23
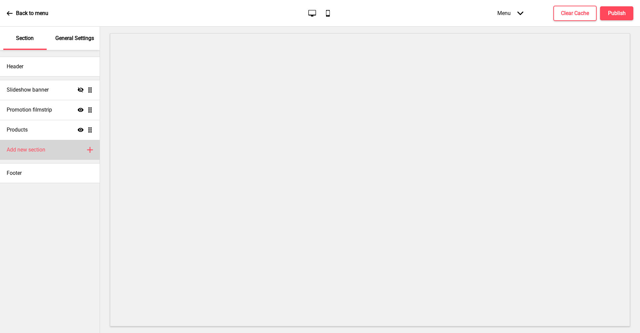
click at [83, 152] on div "Add new section Plus" at bounding box center [50, 150] width 100 height 20
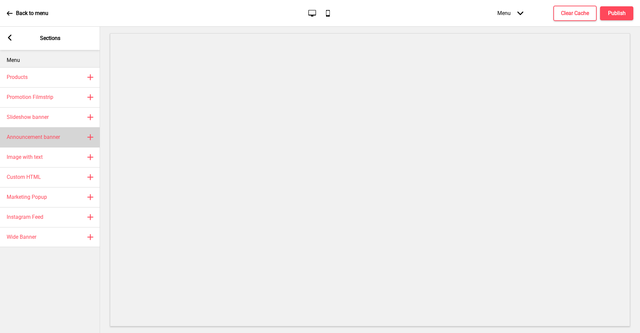
click at [86, 136] on div "Announcement banner Plus" at bounding box center [50, 137] width 100 height 20
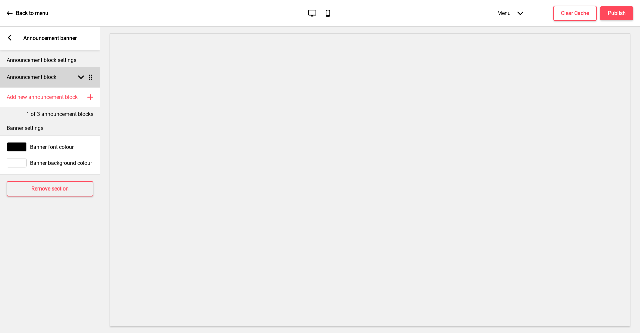
click at [80, 75] on rect at bounding box center [81, 77] width 6 height 6
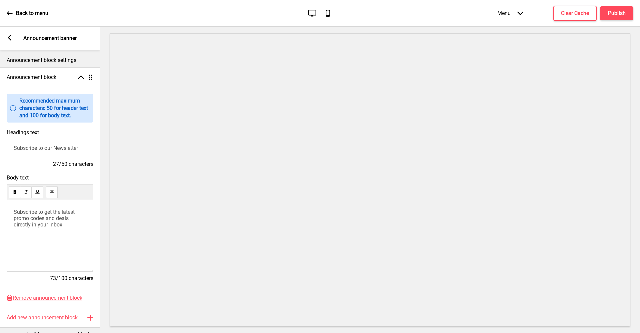
click at [8, 35] on rect at bounding box center [10, 38] width 6 height 6
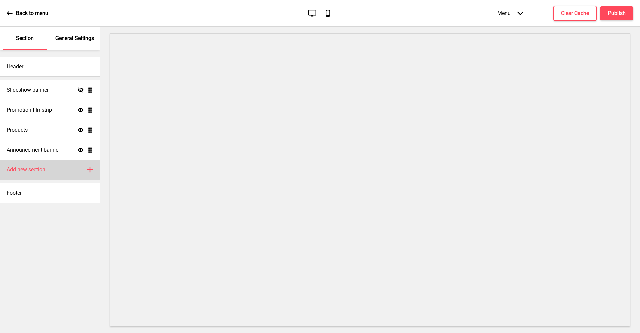
click at [88, 167] on icon "Plus" at bounding box center [90, 170] width 6 height 6
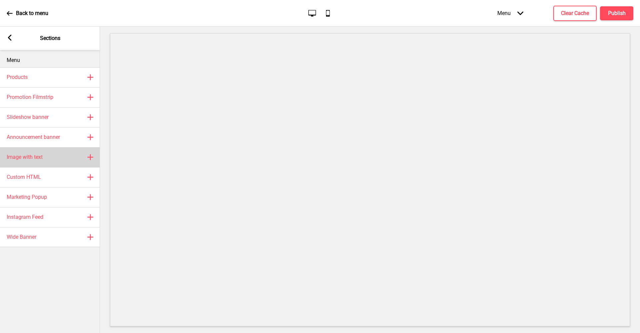
click at [83, 153] on div "Image with text Plus" at bounding box center [50, 157] width 100 height 20
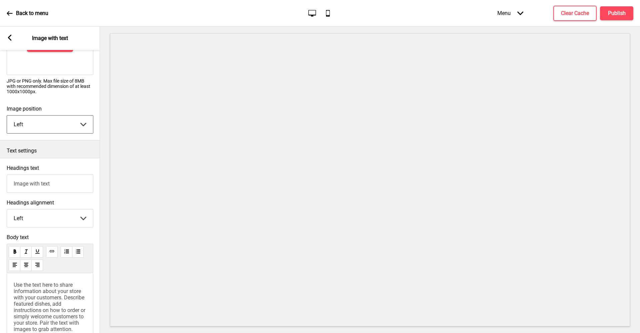
scroll to position [133, 0]
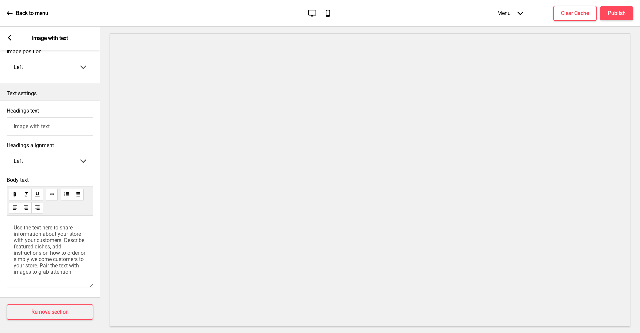
click at [72, 255] on span "Use the text here to share information about your store with your customers. De…" at bounding box center [50, 250] width 73 height 51
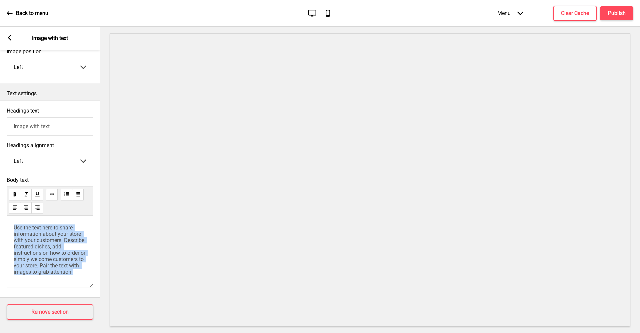
drag, startPoint x: 86, startPoint y: 269, endPoint x: 10, endPoint y: 216, distance: 92.8
click at [10, 217] on div "Use the text here to share information about your store with your customers. De…" at bounding box center [50, 252] width 87 height 72
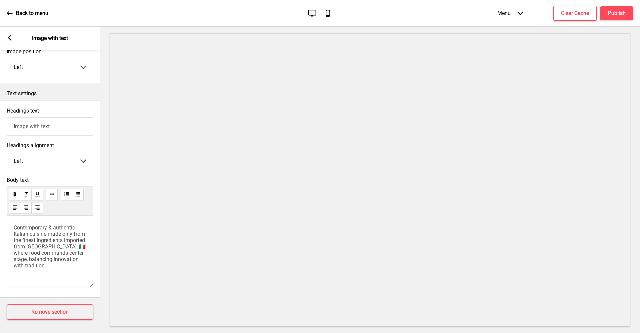
click at [66, 129] on input "Image with text" at bounding box center [50, 126] width 87 height 18
drag, startPoint x: 67, startPoint y: 126, endPoint x: 0, endPoint y: 125, distance: 66.7
click at [0, 125] on div "Headings text Image with text" at bounding box center [50, 121] width 100 height 35
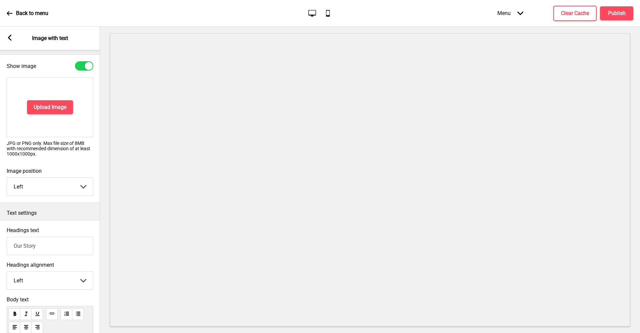
drag, startPoint x: 51, startPoint y: 248, endPoint x: 0, endPoint y: 246, distance: 51.0
click at [0, 246] on div "Headings text Our Story" at bounding box center [50, 241] width 100 height 35
click at [62, 108] on h4 "Upload Image" at bounding box center [50, 107] width 33 height 7
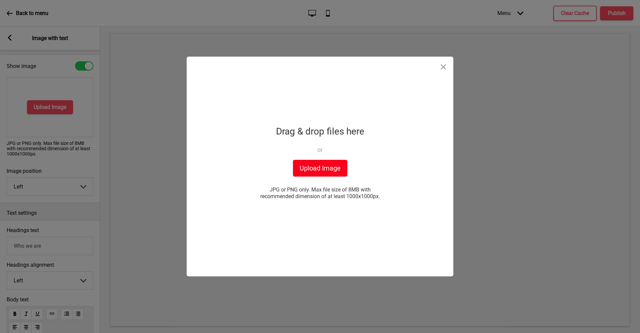
click at [305, 172] on button "Upload Image" at bounding box center [320, 168] width 54 height 17
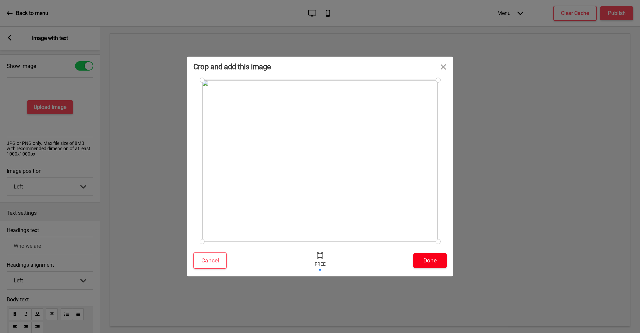
click at [437, 256] on button "Done" at bounding box center [429, 260] width 33 height 15
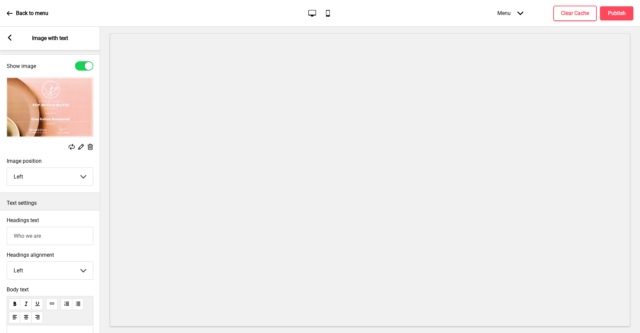
scroll to position [127, 0]
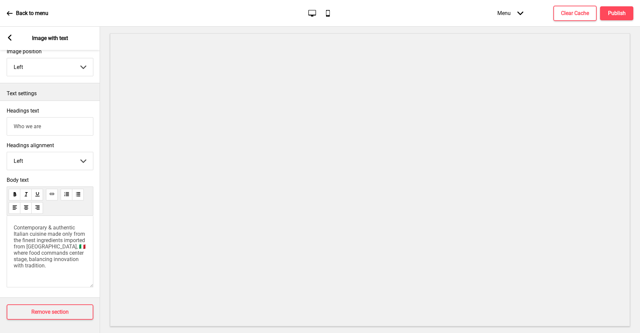
click at [11, 35] on div "Arrow left Image with text" at bounding box center [50, 38] width 100 height 23
click at [9, 37] on icon at bounding box center [10, 38] width 4 height 6
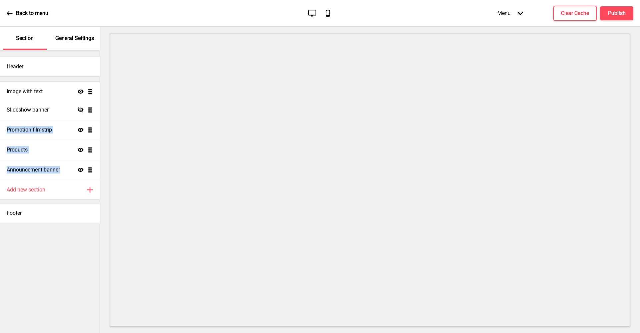
drag, startPoint x: 89, startPoint y: 168, endPoint x: 94, endPoint y: 90, distance: 78.5
click at [94, 90] on ul "Slideshow banner Hide Drag Promotion filmstrip Show Drag Products Show Drag Ann…" at bounding box center [50, 130] width 100 height 100
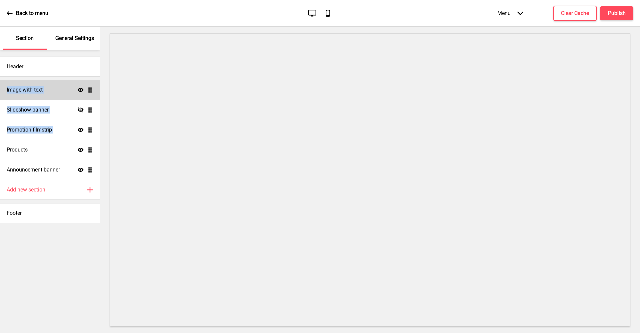
click at [55, 90] on div "Image with text Show Drag" at bounding box center [50, 90] width 100 height 20
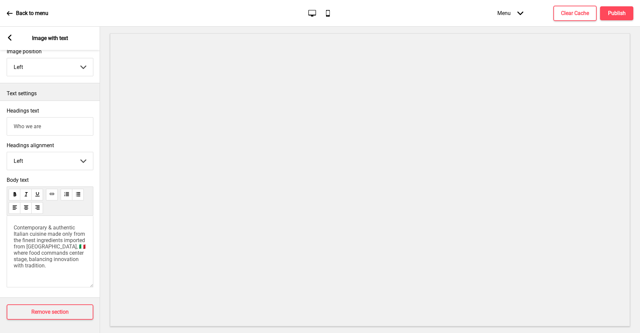
click at [7, 38] on rect at bounding box center [10, 38] width 6 height 6
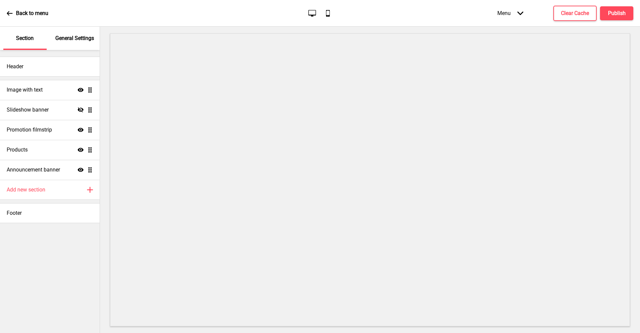
click at [86, 42] on p "General Settings" at bounding box center [74, 38] width 39 height 7
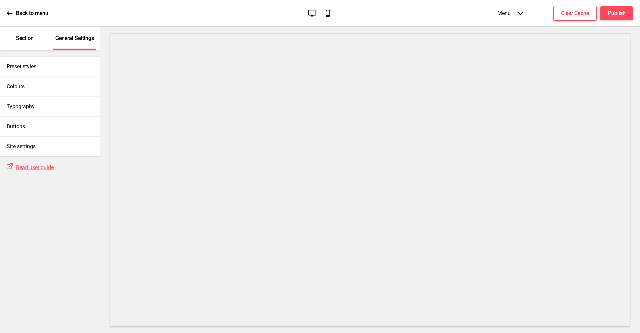
click at [15, 38] on div "Section" at bounding box center [24, 38] width 43 height 23
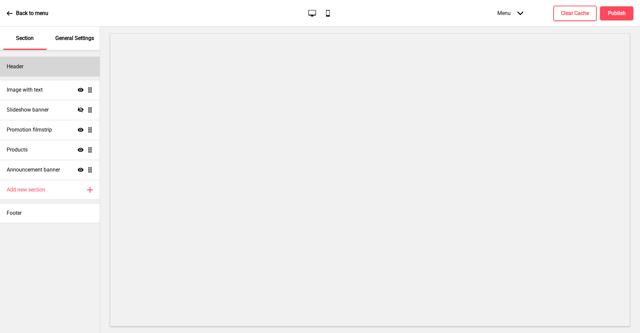
click at [33, 68] on div "Header" at bounding box center [50, 67] width 100 height 20
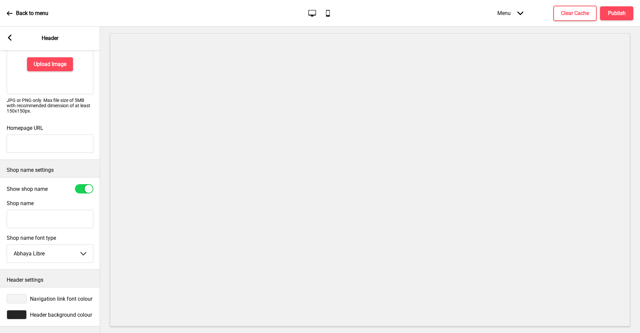
scroll to position [0, 0]
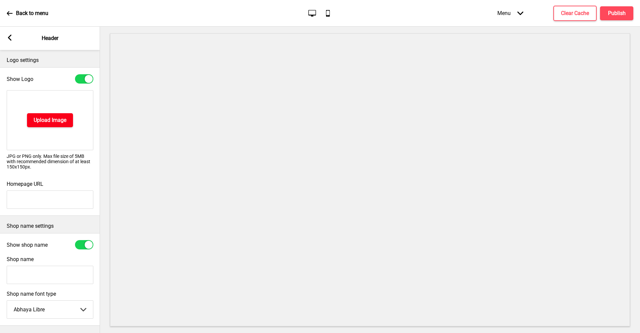
click at [54, 120] on h4 "Upload Image" at bounding box center [50, 120] width 33 height 7
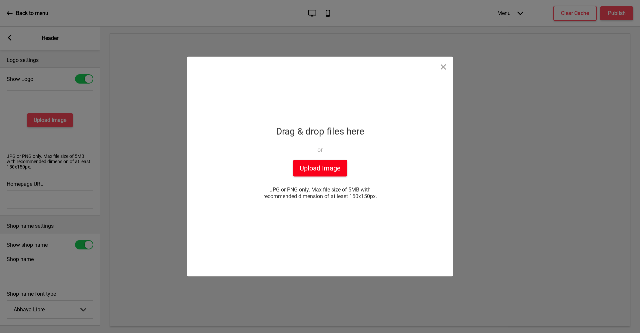
click at [324, 165] on button "Upload Image" at bounding box center [320, 168] width 54 height 17
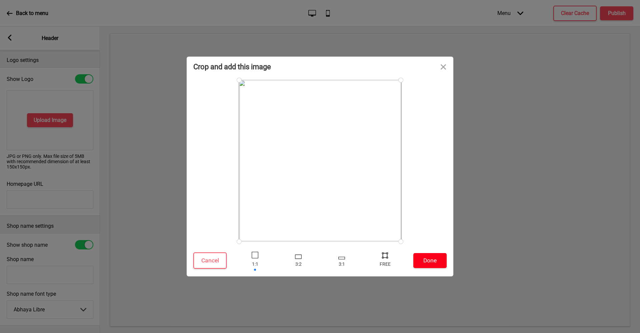
click at [433, 262] on button "Done" at bounding box center [429, 260] width 33 height 15
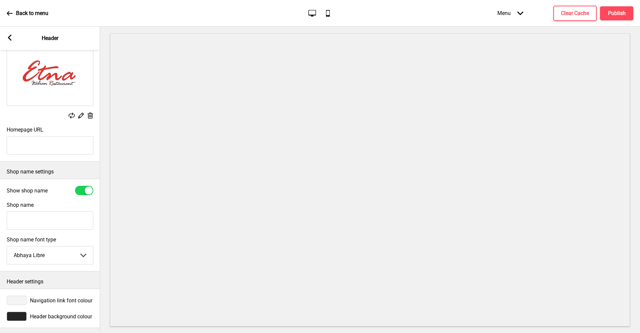
scroll to position [51, 0]
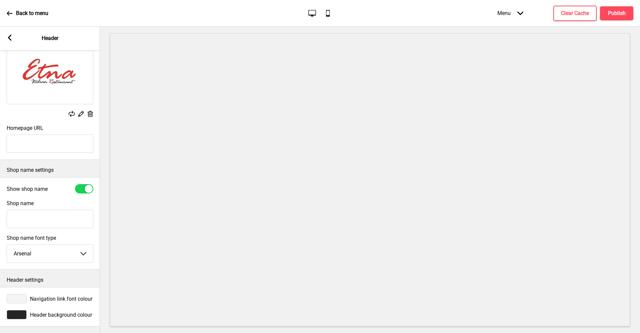
click at [42, 192] on div "Show shop name" at bounding box center [50, 189] width 100 height 16
click at [59, 312] on span "Header background colour" at bounding box center [61, 315] width 62 height 6
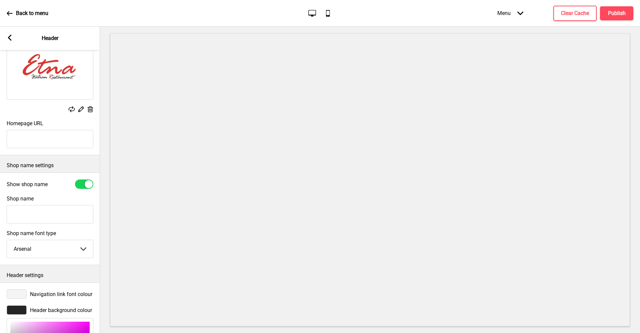
scroll to position [159, 0]
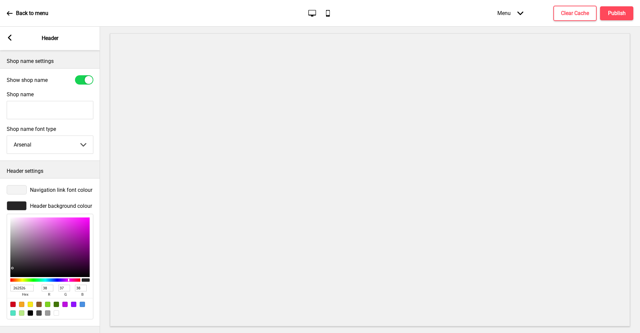
click at [56, 311] on div at bounding box center [56, 313] width 5 height 5
click at [64, 187] on span "Navigation link font colour" at bounding box center [61, 190] width 62 height 6
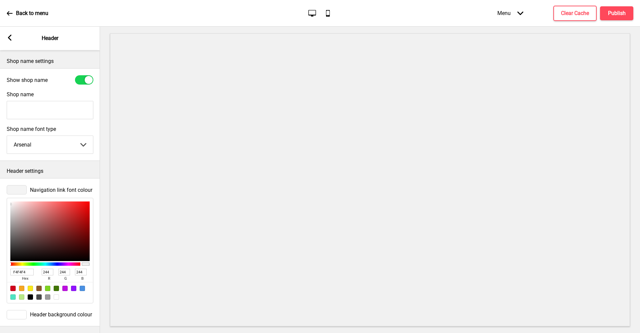
click at [29, 295] on div at bounding box center [30, 297] width 5 height 5
click at [13, 286] on div at bounding box center [12, 288] width 5 height 5
click at [67, 189] on div "Navigation link font colour" at bounding box center [50, 189] width 87 height 9
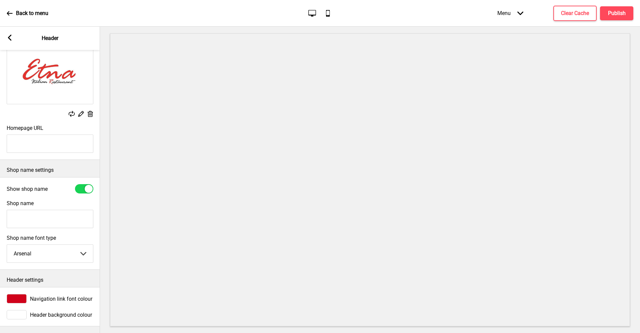
scroll to position [51, 0]
click at [61, 312] on span "Header background colour" at bounding box center [61, 315] width 62 height 6
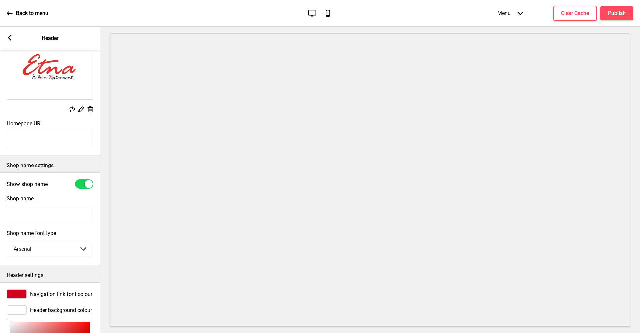
scroll to position [159, 0]
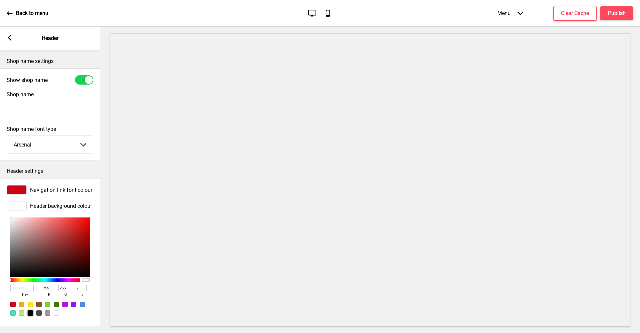
click at [29, 311] on div at bounding box center [30, 313] width 5 height 5
click at [64, 189] on div "Navigation link font colour" at bounding box center [50, 189] width 87 height 9
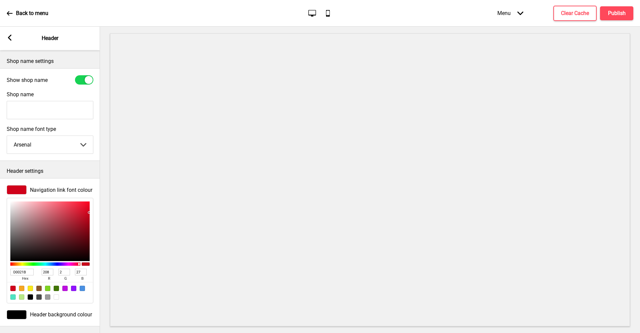
click at [55, 295] on div at bounding box center [56, 297] width 5 height 5
click at [47, 312] on span "Header background colour" at bounding box center [61, 315] width 62 height 6
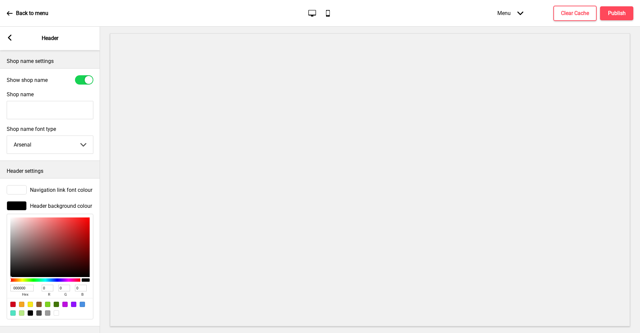
click at [12, 302] on div at bounding box center [12, 304] width 5 height 5
drag, startPoint x: 90, startPoint y: 224, endPoint x: 84, endPoint y: 225, distance: 5.4
click at [84, 225] on div "D0021B hex 208 r 2 g 27 b 100 a" at bounding box center [50, 267] width 87 height 106
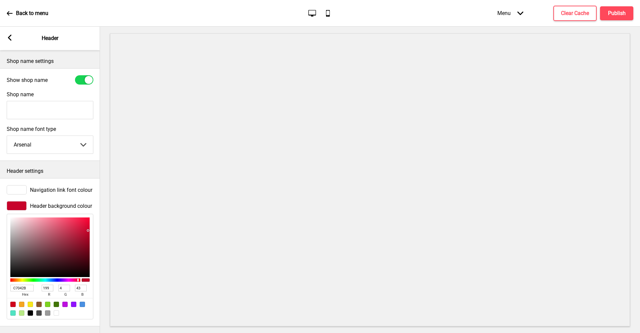
click at [88, 226] on div at bounding box center [49, 248] width 79 height 60
click at [12, 34] on div "Arrow left Header" at bounding box center [50, 38] width 100 height 23
click at [10, 39] on icon at bounding box center [10, 38] width 4 height 6
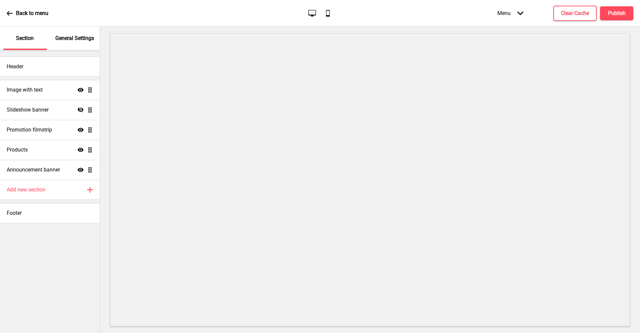
drag, startPoint x: 81, startPoint y: 41, endPoint x: 79, endPoint y: 45, distance: 4.2
click at [81, 41] on p "General Settings" at bounding box center [74, 38] width 39 height 7
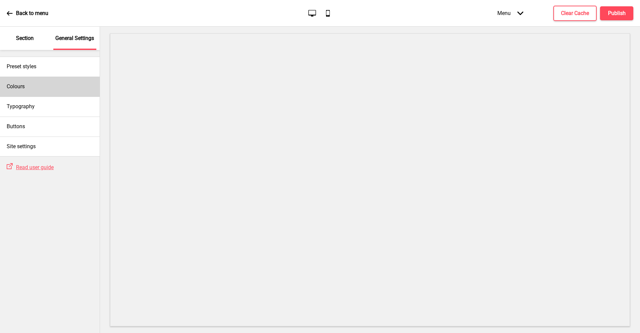
click at [61, 87] on div "Colours" at bounding box center [50, 87] width 100 height 20
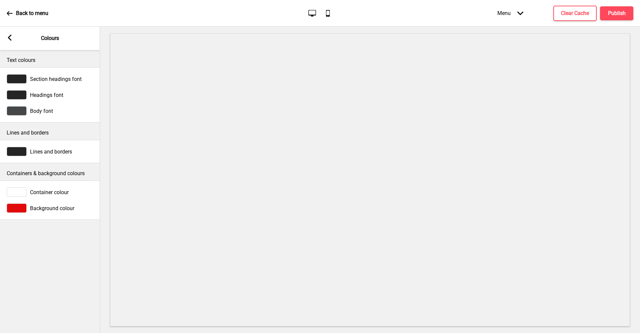
click at [60, 207] on span "Background colour" at bounding box center [52, 208] width 44 height 6
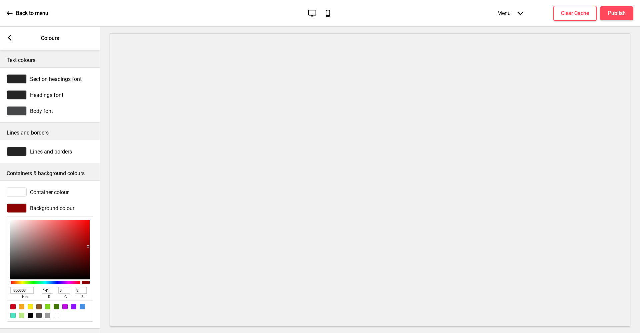
drag, startPoint x: 85, startPoint y: 227, endPoint x: 86, endPoint y: 244, distance: 16.4
click at [88, 247] on div at bounding box center [49, 250] width 79 height 60
click at [56, 316] on div at bounding box center [56, 315] width 5 height 5
click at [29, 315] on div at bounding box center [30, 315] width 5 height 5
click at [47, 316] on div at bounding box center [47, 315] width 5 height 5
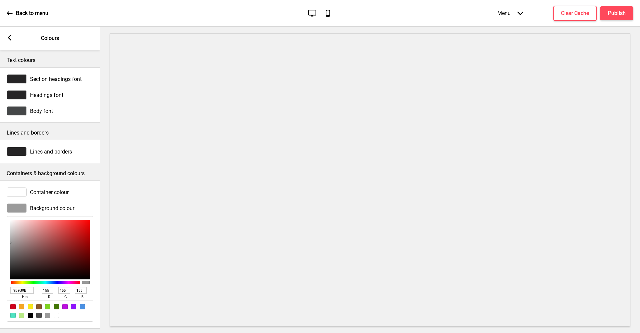
click at [57, 315] on div at bounding box center [56, 315] width 5 height 5
click at [43, 156] on div "Lines and borders" at bounding box center [50, 151] width 87 height 9
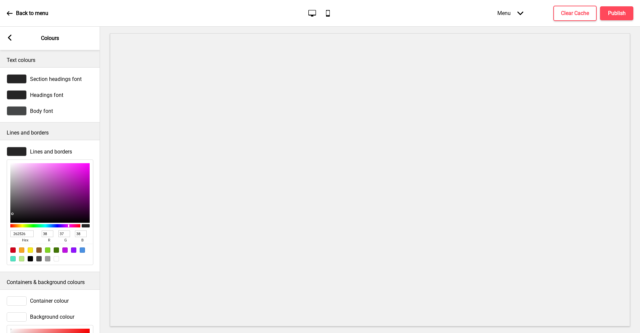
click at [13, 251] on div at bounding box center [12, 250] width 5 height 5
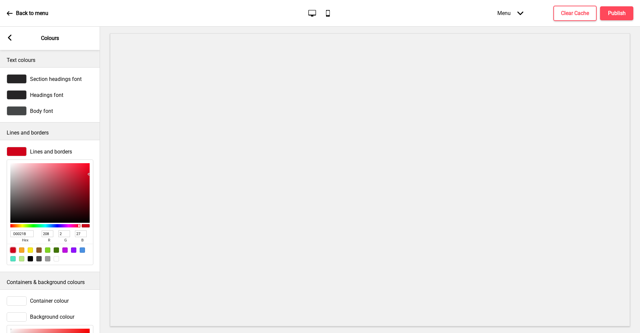
click at [84, 149] on div "Lines and borders" at bounding box center [50, 151] width 87 height 9
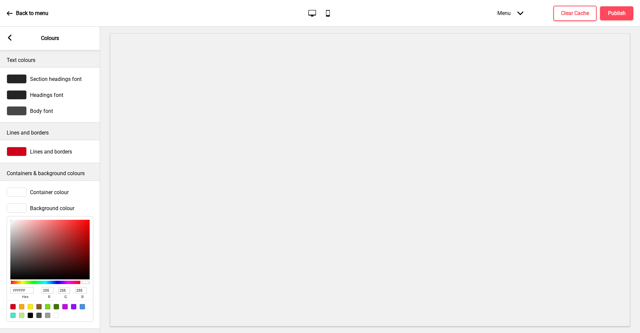
click at [68, 75] on div "Section headings font" at bounding box center [50, 78] width 87 height 9
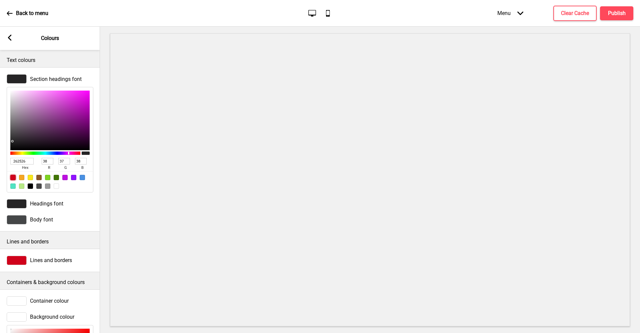
click at [13, 178] on div at bounding box center [12, 177] width 5 height 5
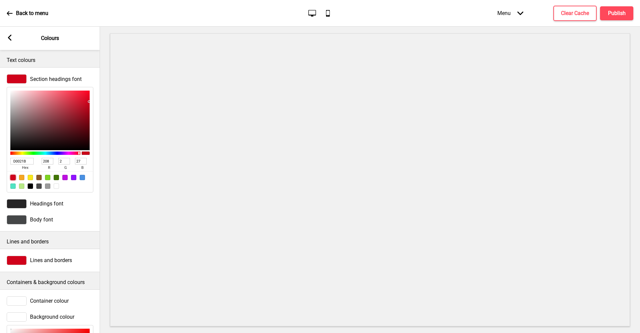
click at [66, 78] on span "Section headings font" at bounding box center [56, 79] width 52 height 6
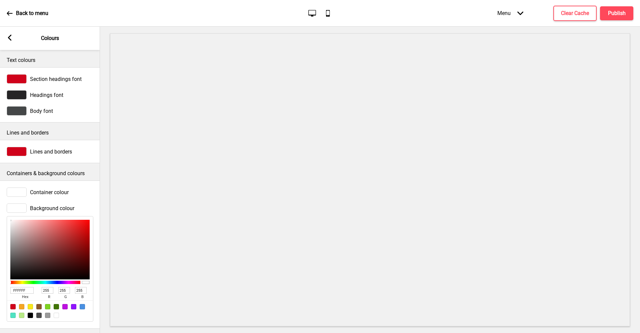
click at [66, 78] on span "Section headings font" at bounding box center [56, 79] width 52 height 6
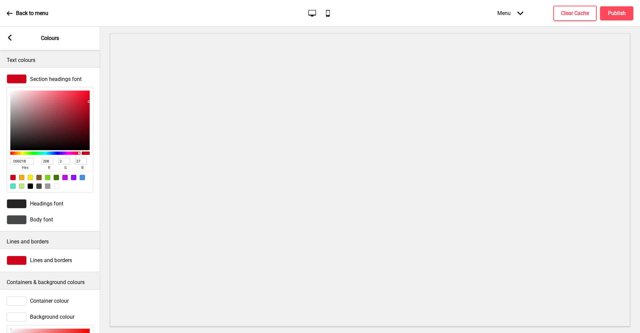
click at [67, 75] on div "Section headings font" at bounding box center [50, 78] width 87 height 9
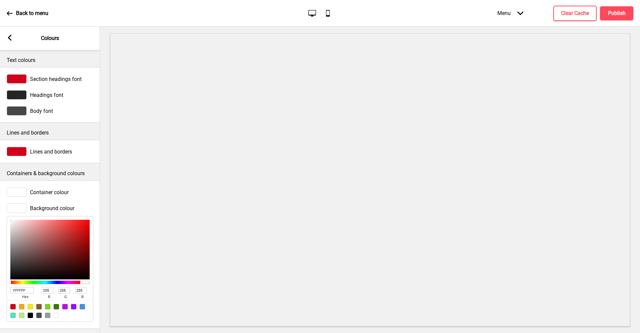
click at [68, 97] on div "Headings font" at bounding box center [50, 94] width 87 height 9
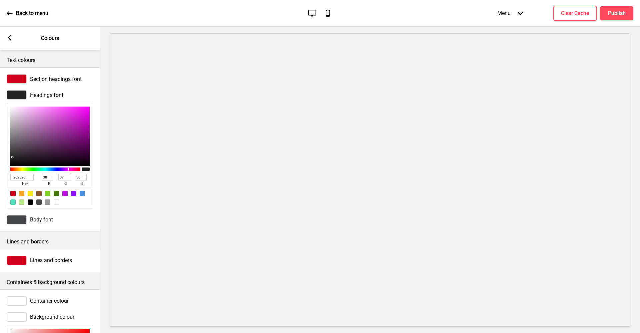
click at [68, 318] on span "Background colour" at bounding box center [52, 317] width 44 height 6
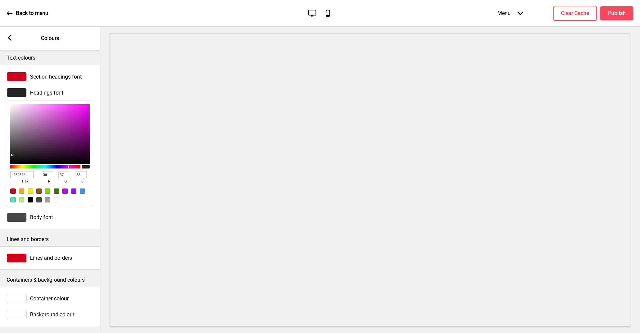
click at [57, 312] on span "Background colour" at bounding box center [52, 315] width 44 height 6
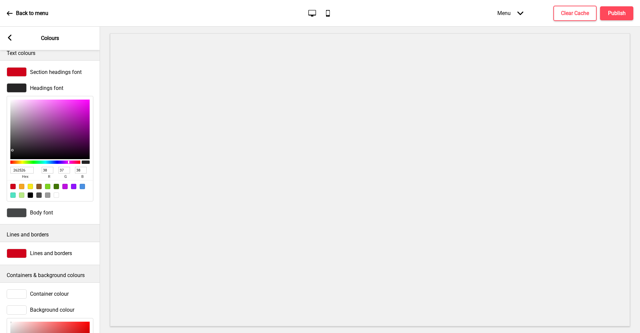
scroll to position [115, 0]
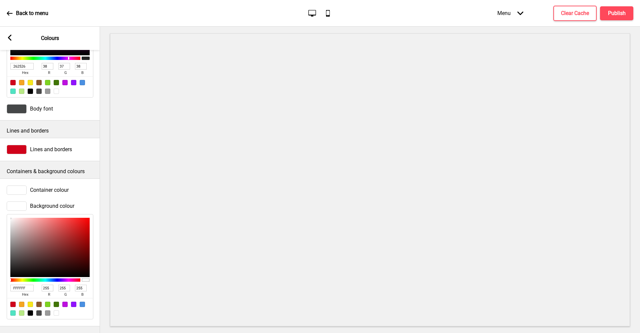
click at [46, 311] on div at bounding box center [47, 313] width 5 height 5
click at [12, 32] on div "Arrow left Colours" at bounding box center [50, 38] width 100 height 23
click at [7, 38] on div "Arrow left" at bounding box center [10, 38] width 6 height 7
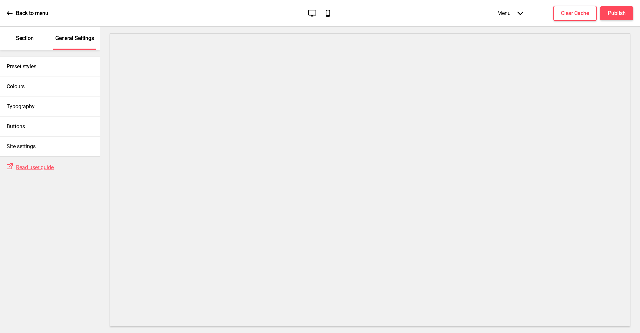
click at [32, 39] on p "Section" at bounding box center [25, 38] width 18 height 7
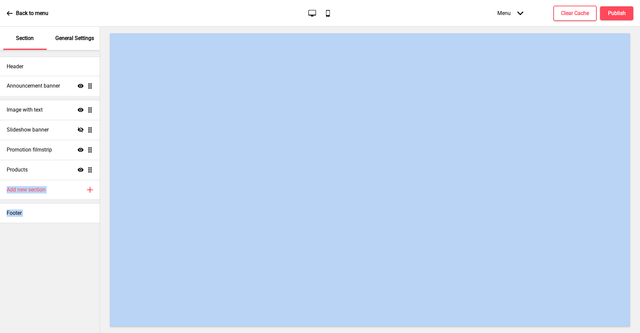
drag, startPoint x: 90, startPoint y: 172, endPoint x: 104, endPoint y: 88, distance: 85.1
click at [104, 88] on div "Section General Settings Header Image with text Show Drag Slideshow banner Hide…" at bounding box center [320, 180] width 640 height 307
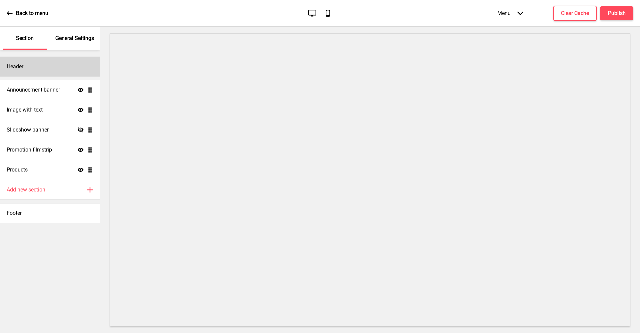
click at [99, 61] on div "Header" at bounding box center [50, 67] width 100 height 20
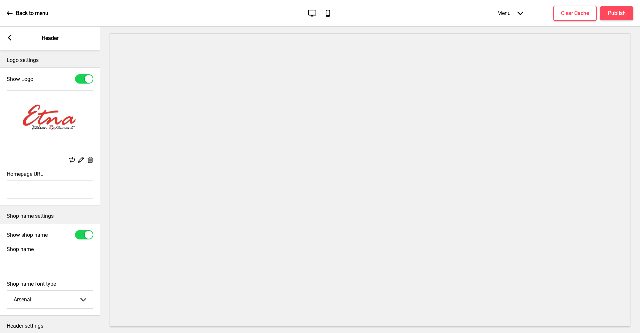
click at [6, 41] on div "Arrow left Header" at bounding box center [50, 38] width 100 height 23
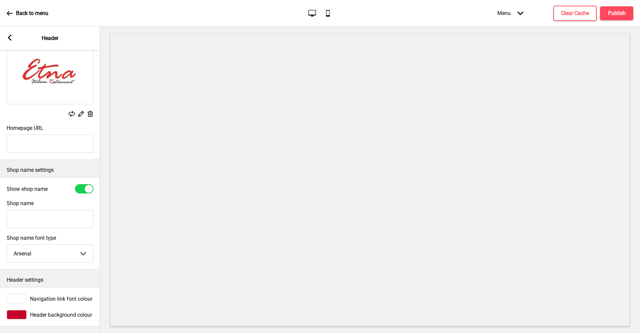
scroll to position [51, 0]
click at [7, 40] on rect at bounding box center [10, 38] width 6 height 6
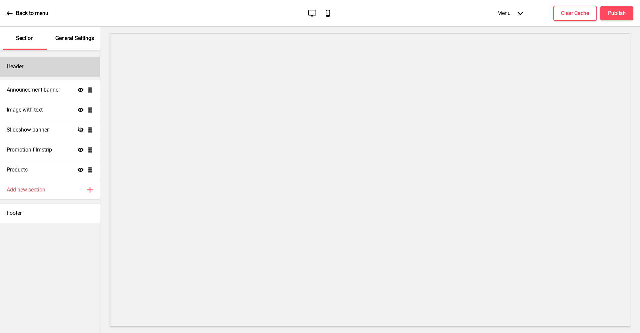
click at [69, 65] on div "Header" at bounding box center [50, 67] width 100 height 20
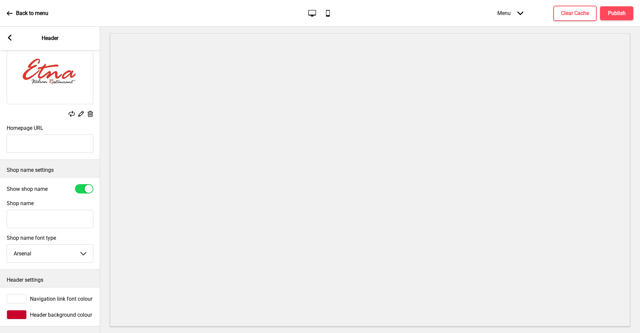
scroll to position [0, 0]
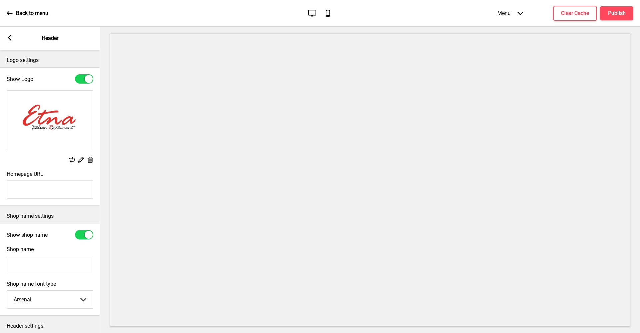
click at [10, 39] on icon at bounding box center [10, 38] width 4 height 6
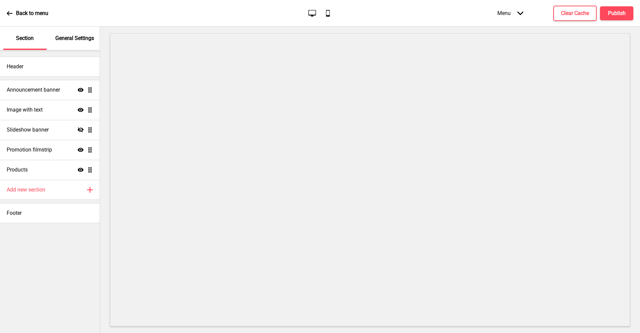
click at [8, 13] on icon at bounding box center [10, 13] width 6 height 4
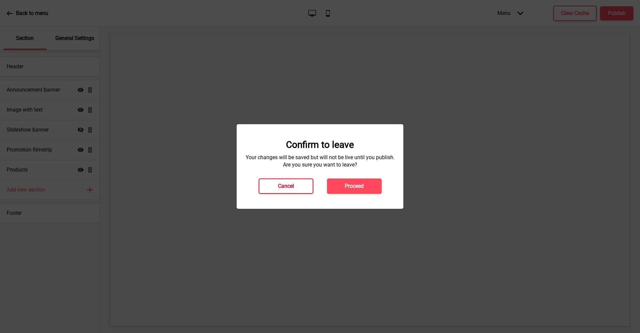
click at [290, 191] on button "Cancel" at bounding box center [286, 186] width 55 height 15
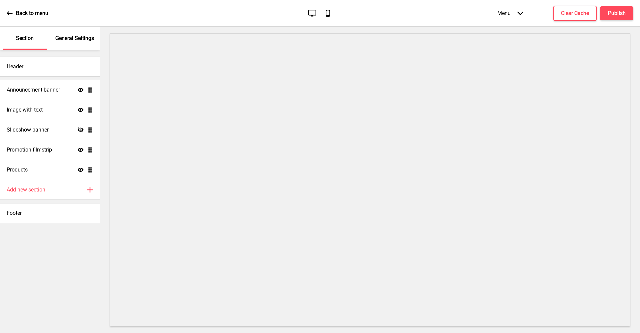
click at [71, 39] on p "General Settings" at bounding box center [74, 38] width 39 height 7
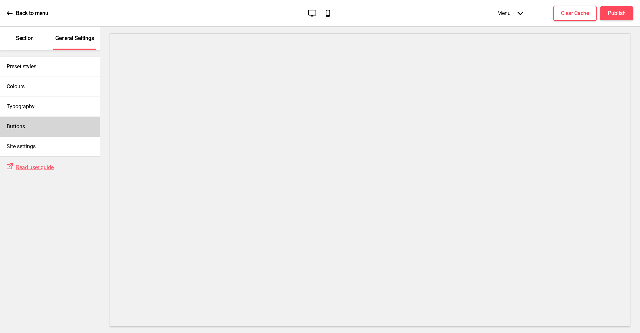
click at [35, 124] on div "Buttons" at bounding box center [50, 127] width 100 height 20
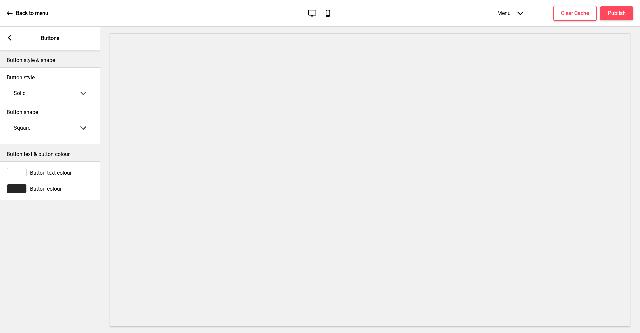
click at [9, 38] on icon at bounding box center [10, 38] width 4 height 6
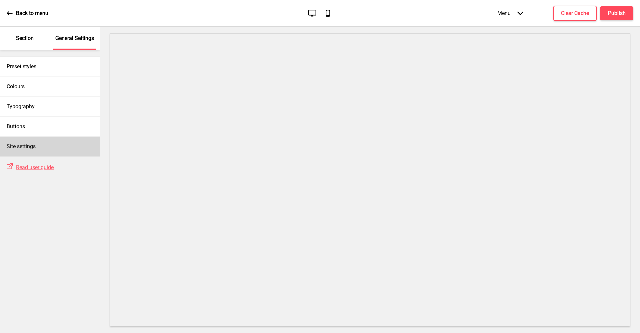
click at [61, 144] on div "Site settings" at bounding box center [50, 147] width 100 height 20
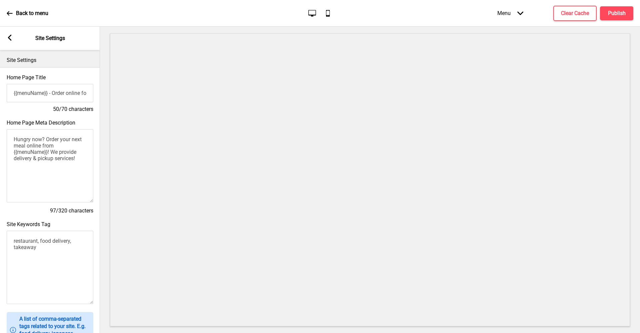
click at [7, 40] on rect at bounding box center [10, 38] width 6 height 6
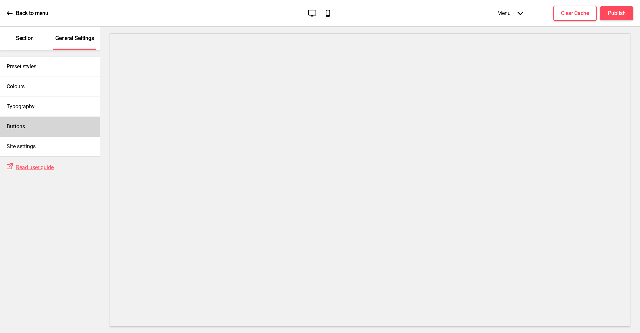
click at [33, 119] on div "Buttons" at bounding box center [50, 127] width 100 height 20
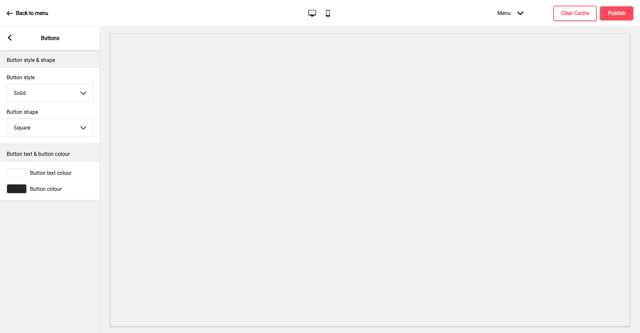
click at [9, 40] on rect at bounding box center [10, 38] width 6 height 6
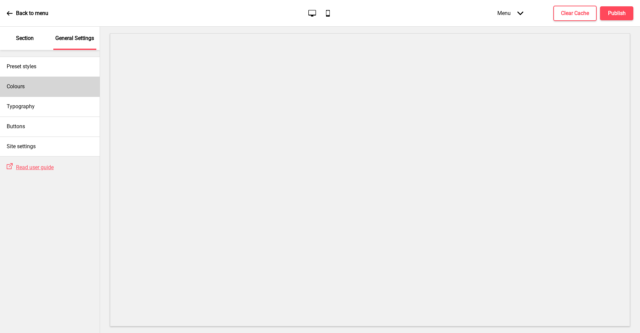
click at [30, 87] on div "Colours" at bounding box center [50, 87] width 100 height 20
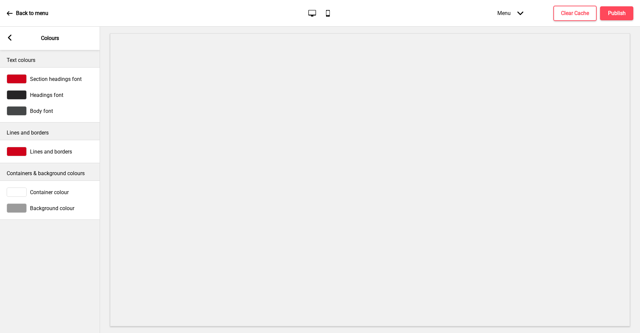
click at [50, 201] on div "Background colour" at bounding box center [50, 208] width 100 height 16
click at [47, 207] on span "Background colour" at bounding box center [52, 208] width 44 height 6
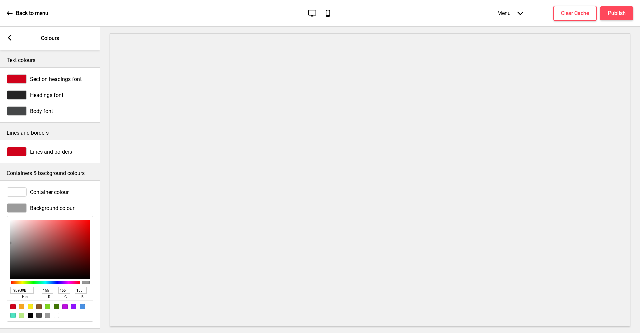
click at [38, 315] on div at bounding box center [38, 315] width 5 height 5
click at [30, 314] on div at bounding box center [30, 315] width 5 height 5
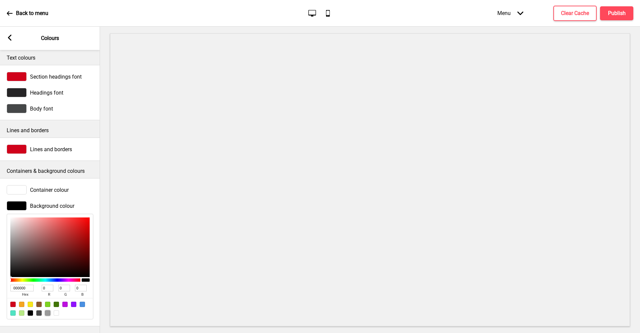
click at [47, 311] on div at bounding box center [47, 313] width 5 height 5
click at [54, 311] on div at bounding box center [56, 313] width 5 height 5
click at [10, 38] on rect at bounding box center [10, 38] width 6 height 6
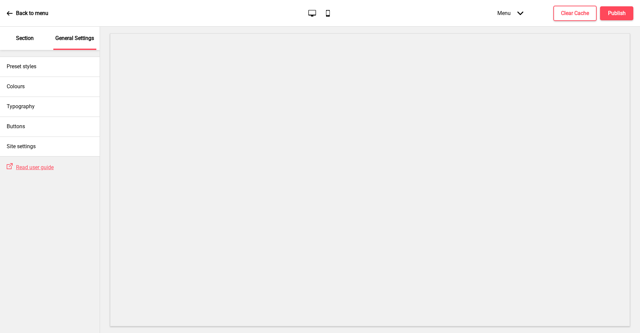
click at [38, 43] on div "Section" at bounding box center [24, 38] width 43 height 23
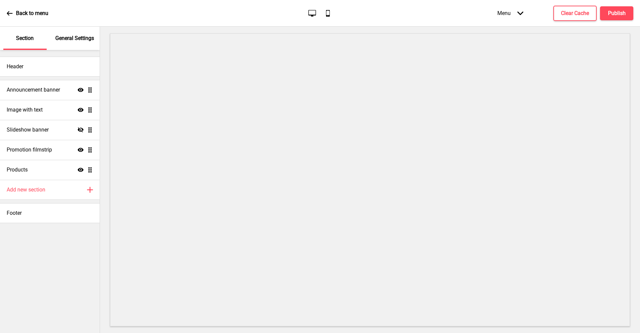
click at [89, 172] on ul "Announcement banner Show Drag Image with text Show Drag Slideshow banner Hide D…" at bounding box center [50, 130] width 100 height 100
click at [60, 173] on div "Products Show Drag" at bounding box center [50, 170] width 100 height 20
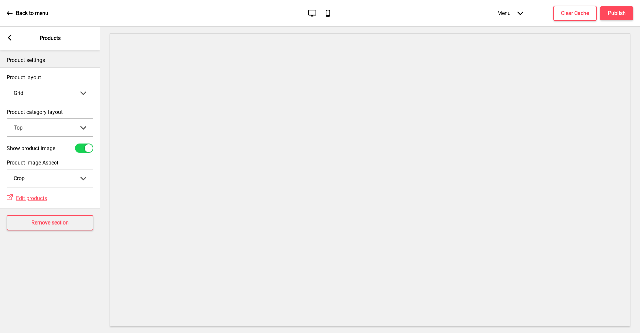
click at [10, 42] on div "Arrow left" at bounding box center [10, 38] width 6 height 7
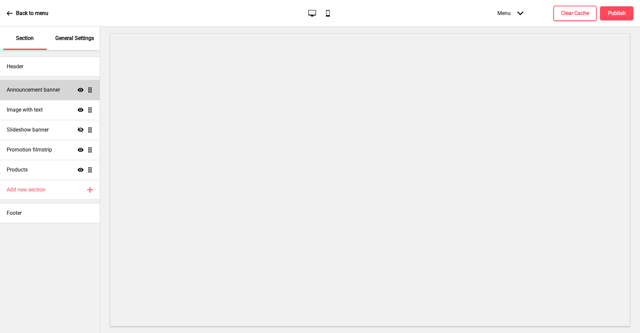
click at [37, 87] on h4 "Announcement banner" at bounding box center [33, 89] width 53 height 7
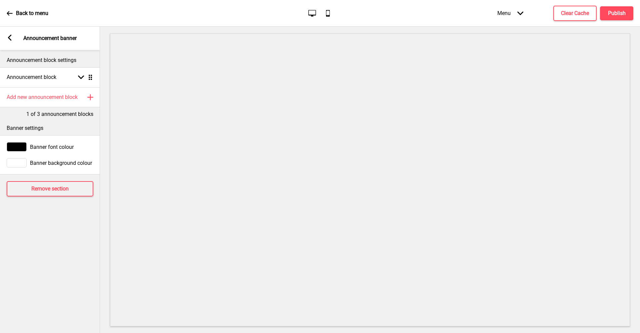
click at [47, 161] on span "Banner background colour" at bounding box center [61, 163] width 62 height 6
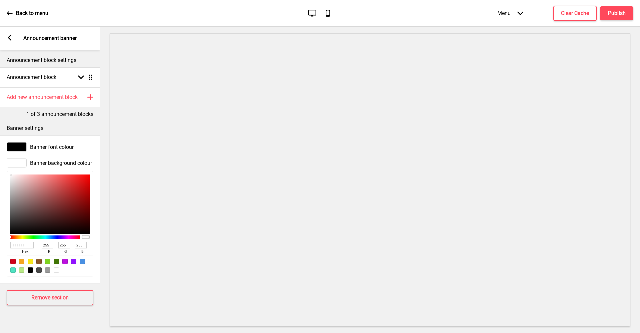
click at [12, 260] on div at bounding box center [12, 261] width 5 height 5
click at [57, 270] on div at bounding box center [56, 270] width 5 height 5
click at [9, 36] on rect at bounding box center [10, 38] width 6 height 6
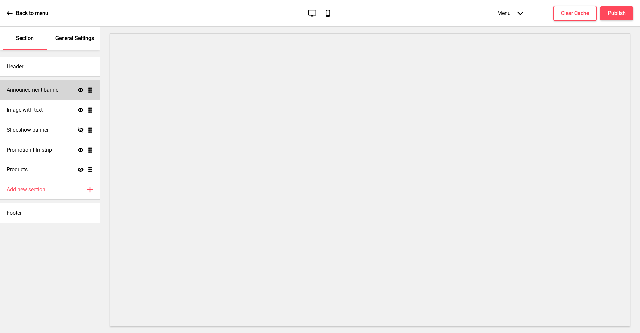
click at [64, 93] on div "Announcement banner Show Drag" at bounding box center [50, 90] width 100 height 20
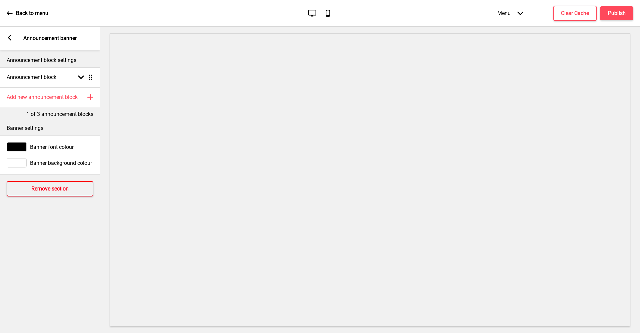
click at [55, 190] on h4 "Remove section" at bounding box center [49, 188] width 37 height 7
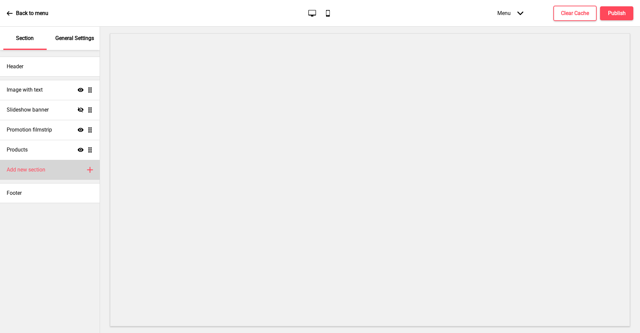
click at [45, 170] on h4 "Add new section" at bounding box center [26, 169] width 39 height 7
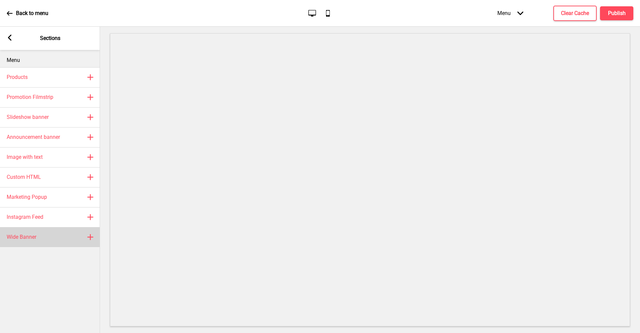
click at [89, 237] on rect at bounding box center [90, 237] width 8 height 8
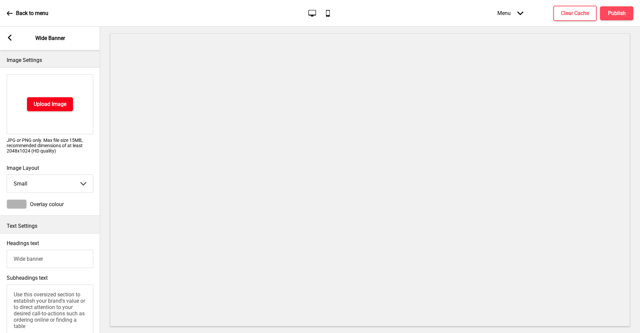
click at [62, 98] on button "Upload Image" at bounding box center [50, 104] width 46 height 14
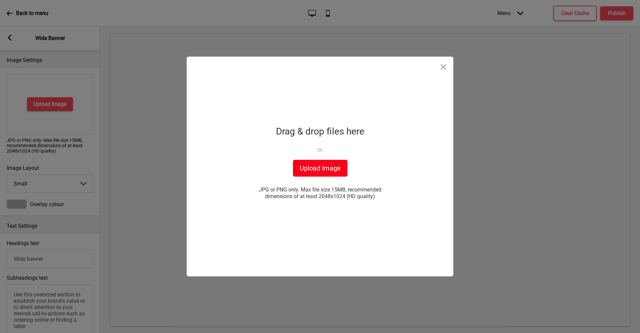
click at [299, 169] on button "Upload Image" at bounding box center [320, 168] width 54 height 17
click at [326, 173] on button "Upload Image" at bounding box center [320, 168] width 54 height 17
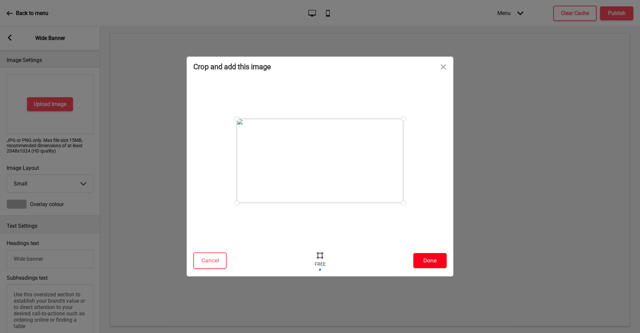
click at [426, 262] on button "Done" at bounding box center [429, 260] width 33 height 15
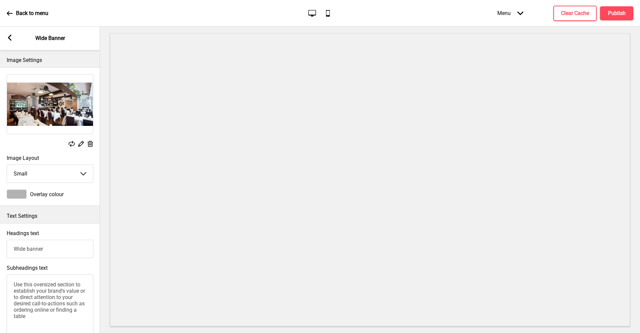
click at [89, 141] on rect at bounding box center [90, 144] width 7 height 7
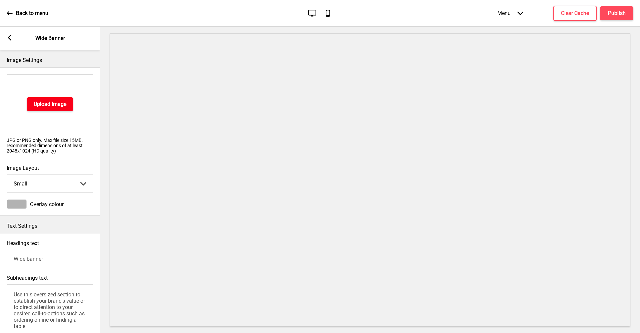
click at [69, 102] on button "Upload Image" at bounding box center [50, 104] width 46 height 14
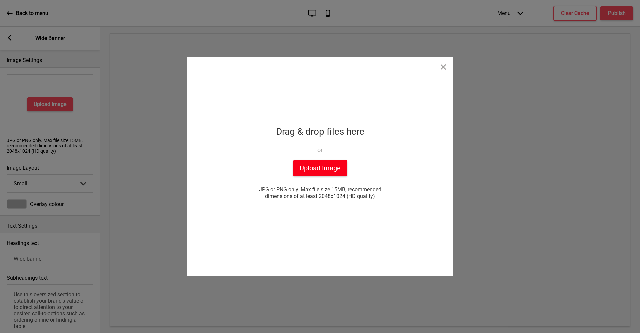
click at [316, 169] on button "Upload Image" at bounding box center [320, 168] width 54 height 17
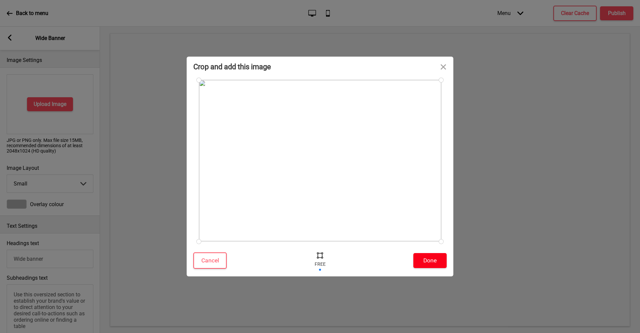
click at [430, 260] on button "Done" at bounding box center [429, 260] width 33 height 15
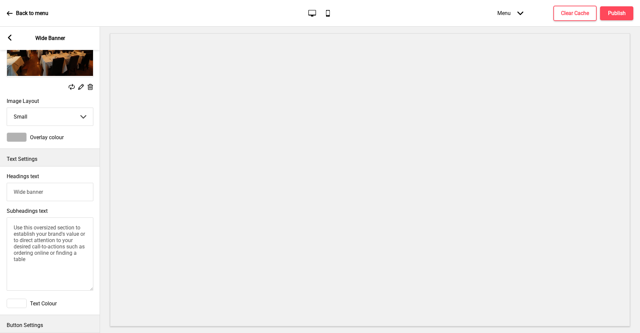
scroll to position [96, 0]
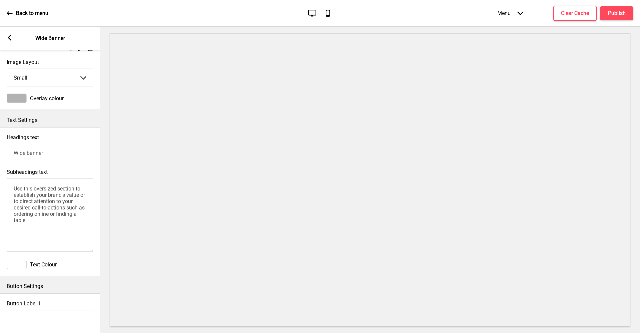
drag, startPoint x: 58, startPoint y: 217, endPoint x: 12, endPoint y: 185, distance: 56.6
click at [12, 185] on textarea "Use this oversized section to establish your brand's value or to direct attenti…" at bounding box center [50, 215] width 87 height 73
paste textarea "ETNA is one of the 20 authentic Italian restaurants in Singapore proudly awarde…"
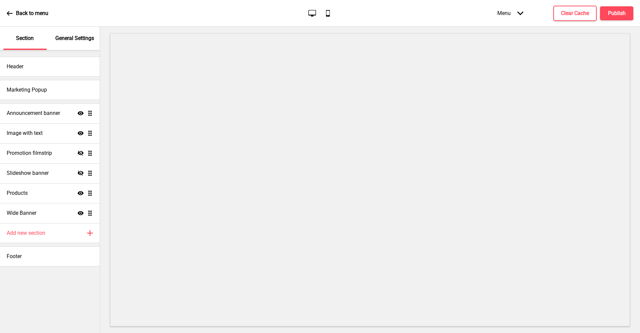
click at [374, 1] on div "Back to menu Desktop Mobile Menu Arrow down Product Page Store Information Chec…" at bounding box center [320, 13] width 640 height 27
